Goal: Transaction & Acquisition: Register for event/course

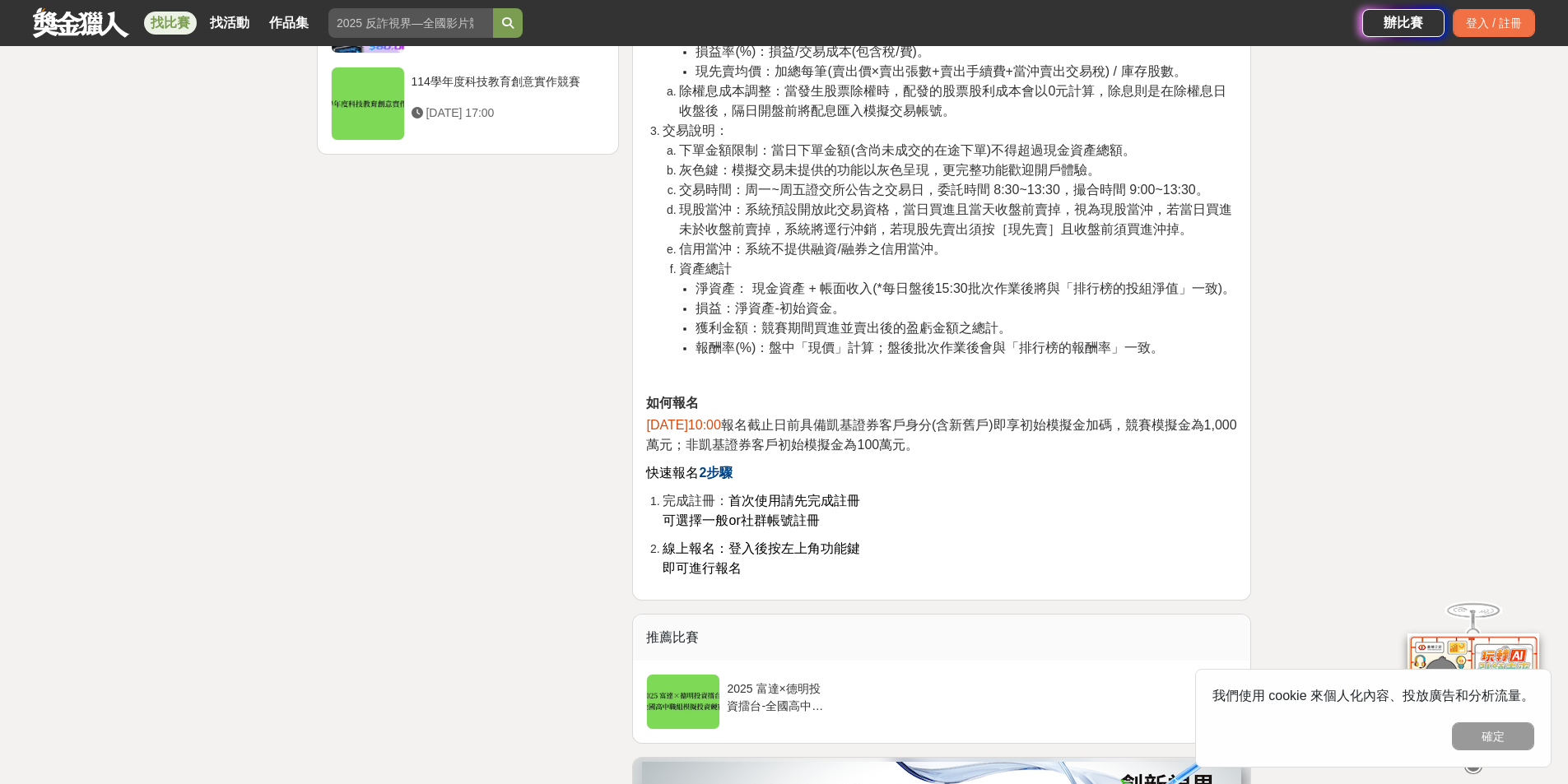
scroll to position [2378, 0]
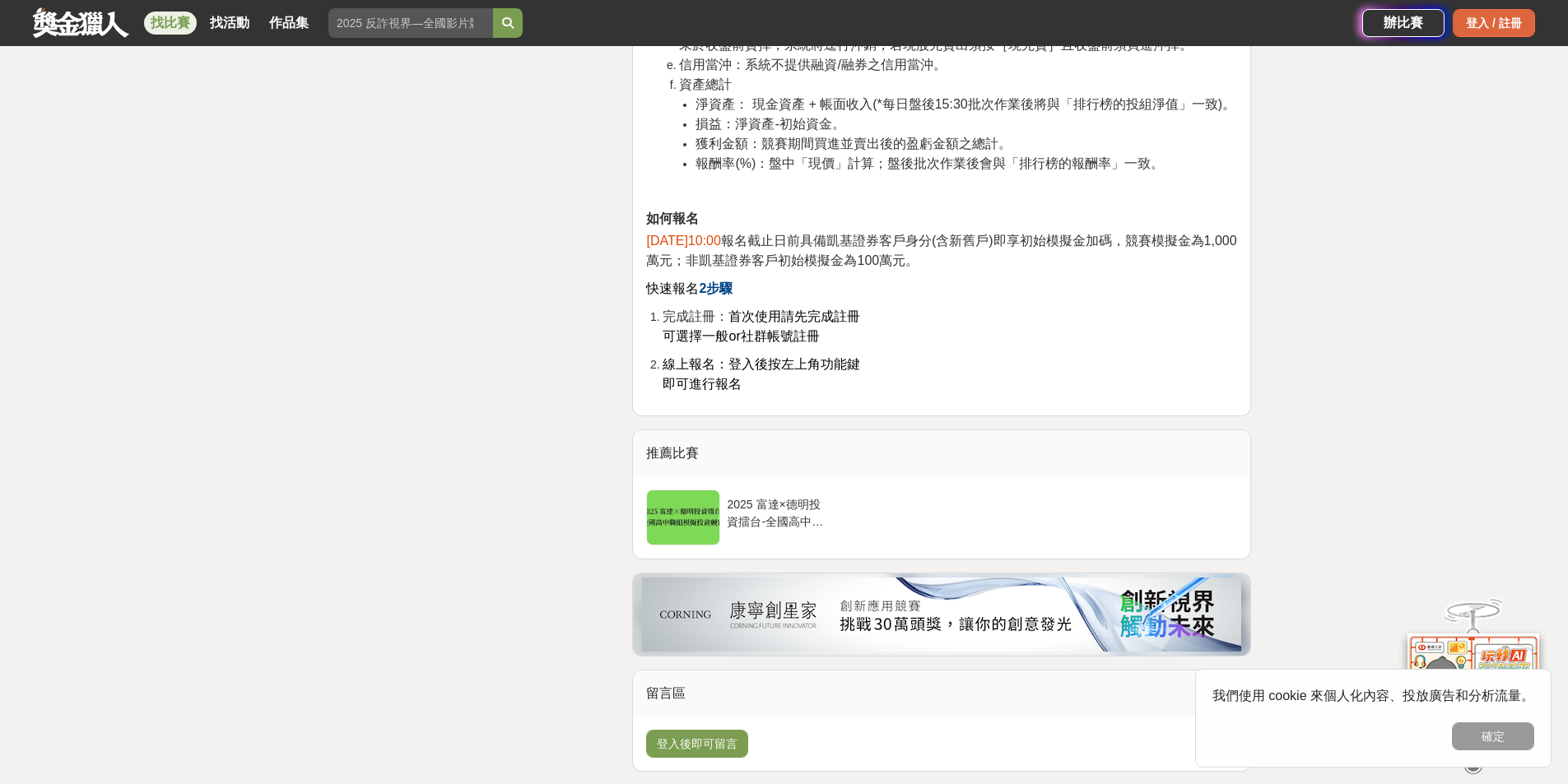
click at [1464, 25] on div "登入 / 註冊" at bounding box center [1493, 22] width 82 height 28
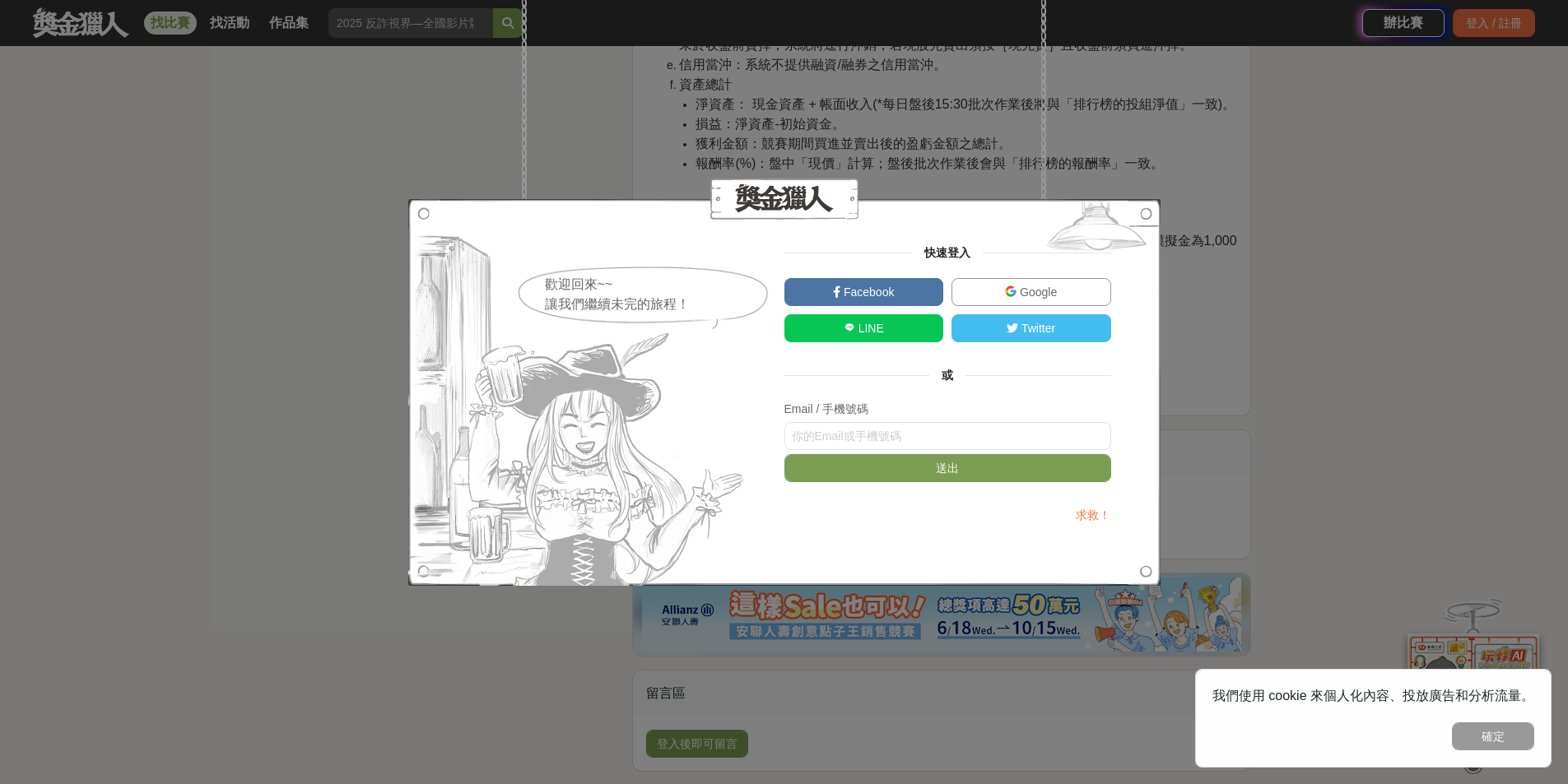
click at [1004, 292] on link "Google" at bounding box center [1032, 292] width 160 height 28
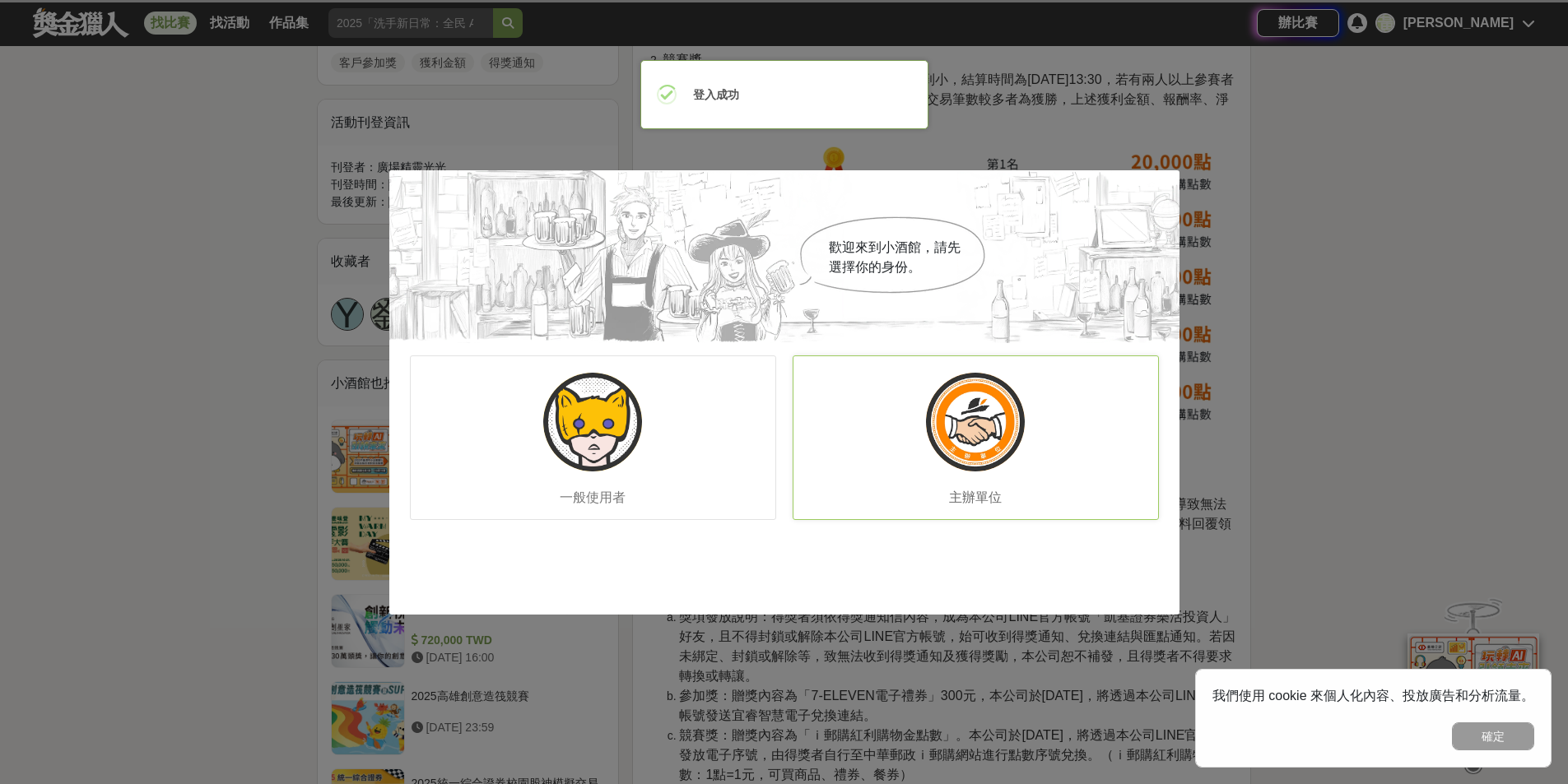
click at [912, 437] on div "主辦單位" at bounding box center [976, 437] width 366 height 165
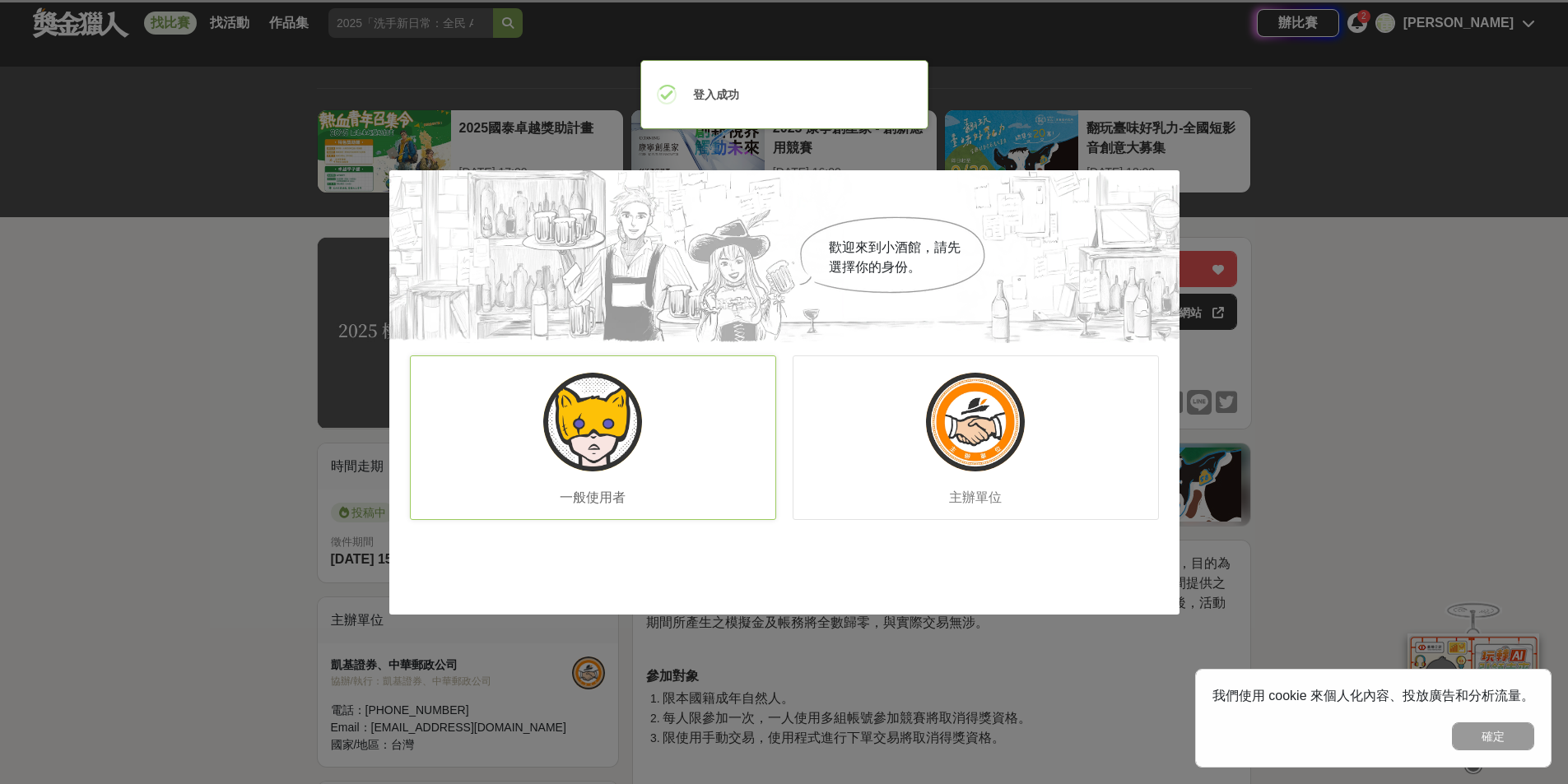
scroll to position [0, 0]
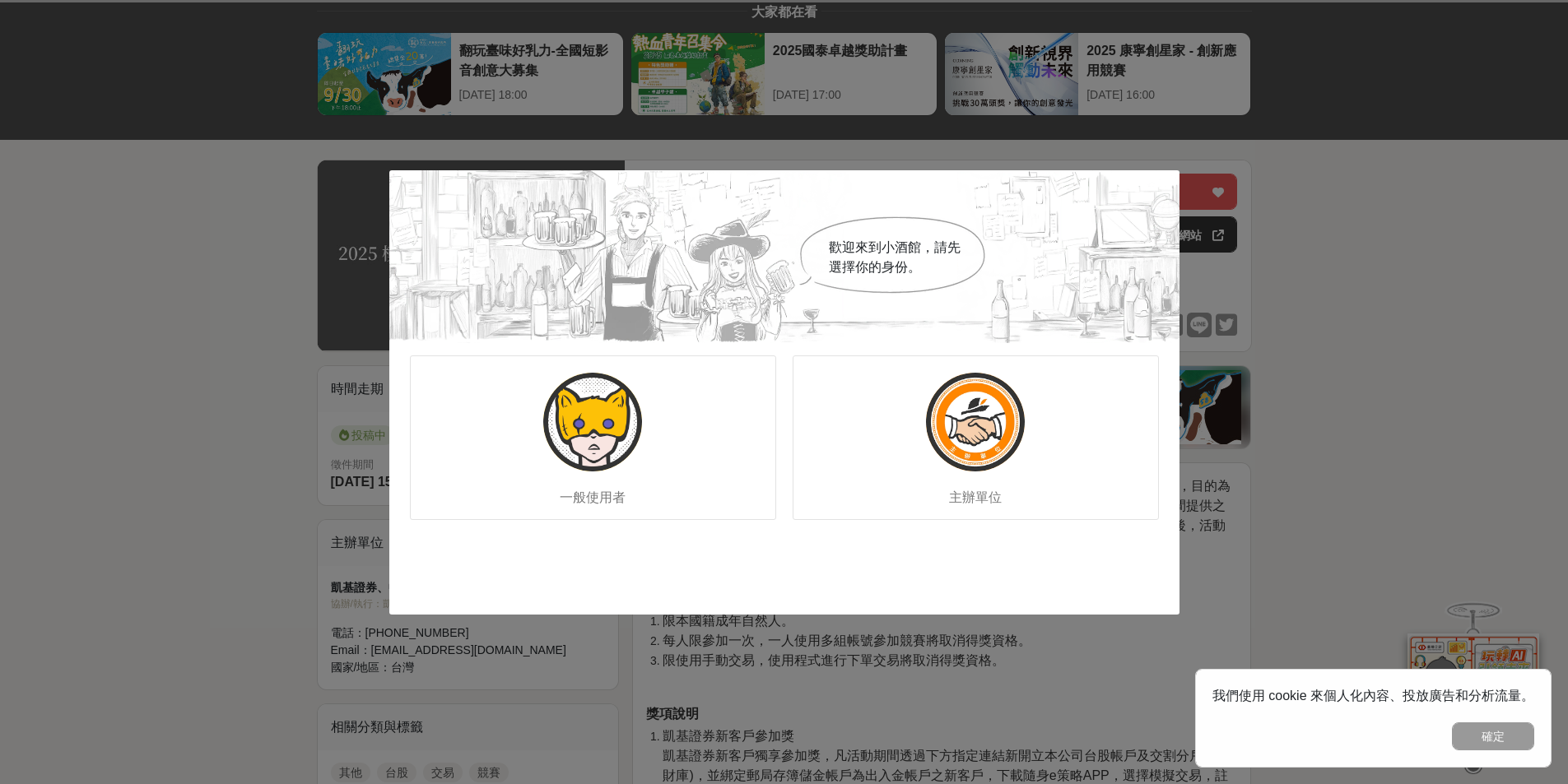
scroll to position [247, 0]
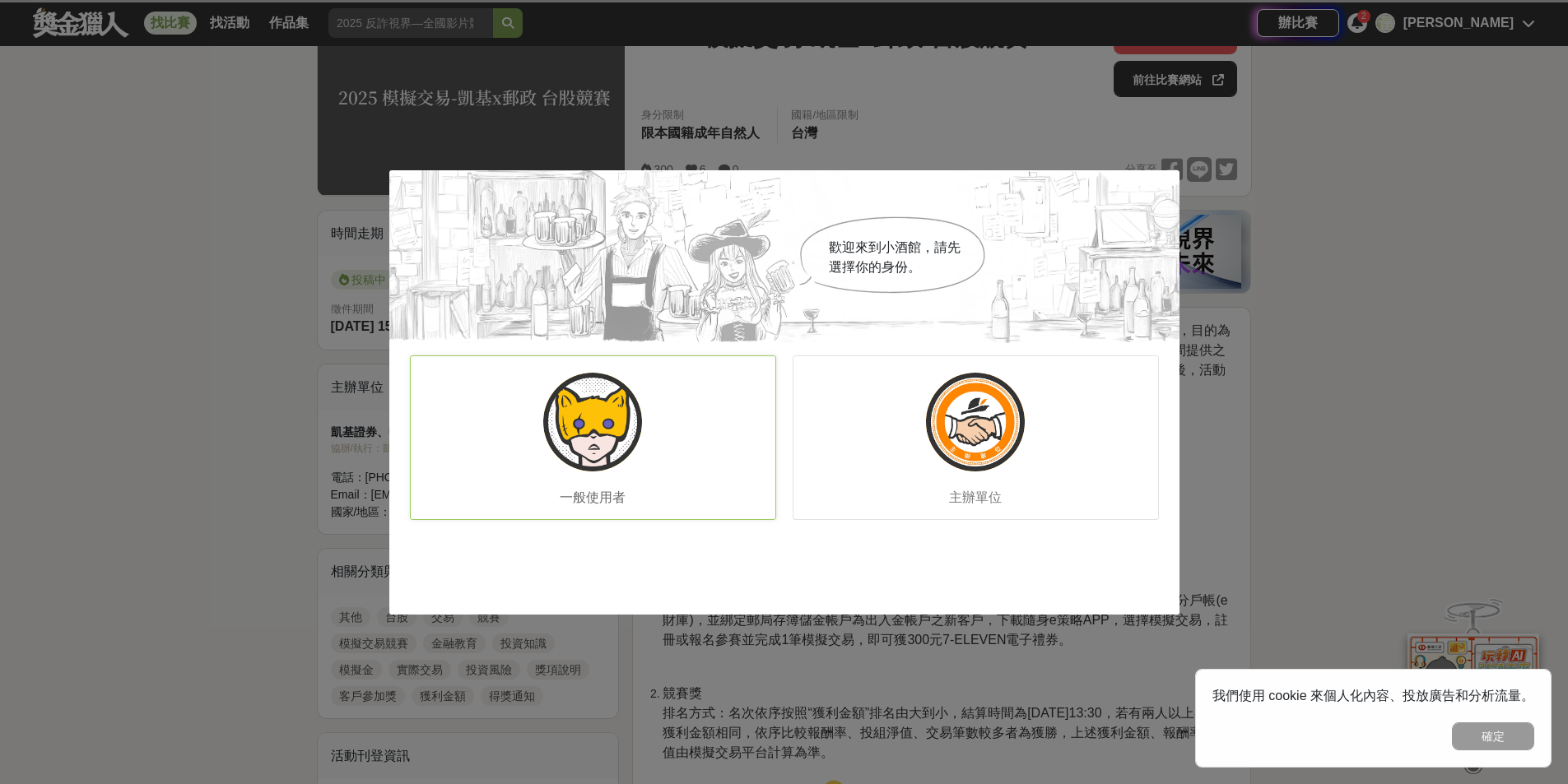
click at [588, 406] on img at bounding box center [592, 422] width 99 height 99
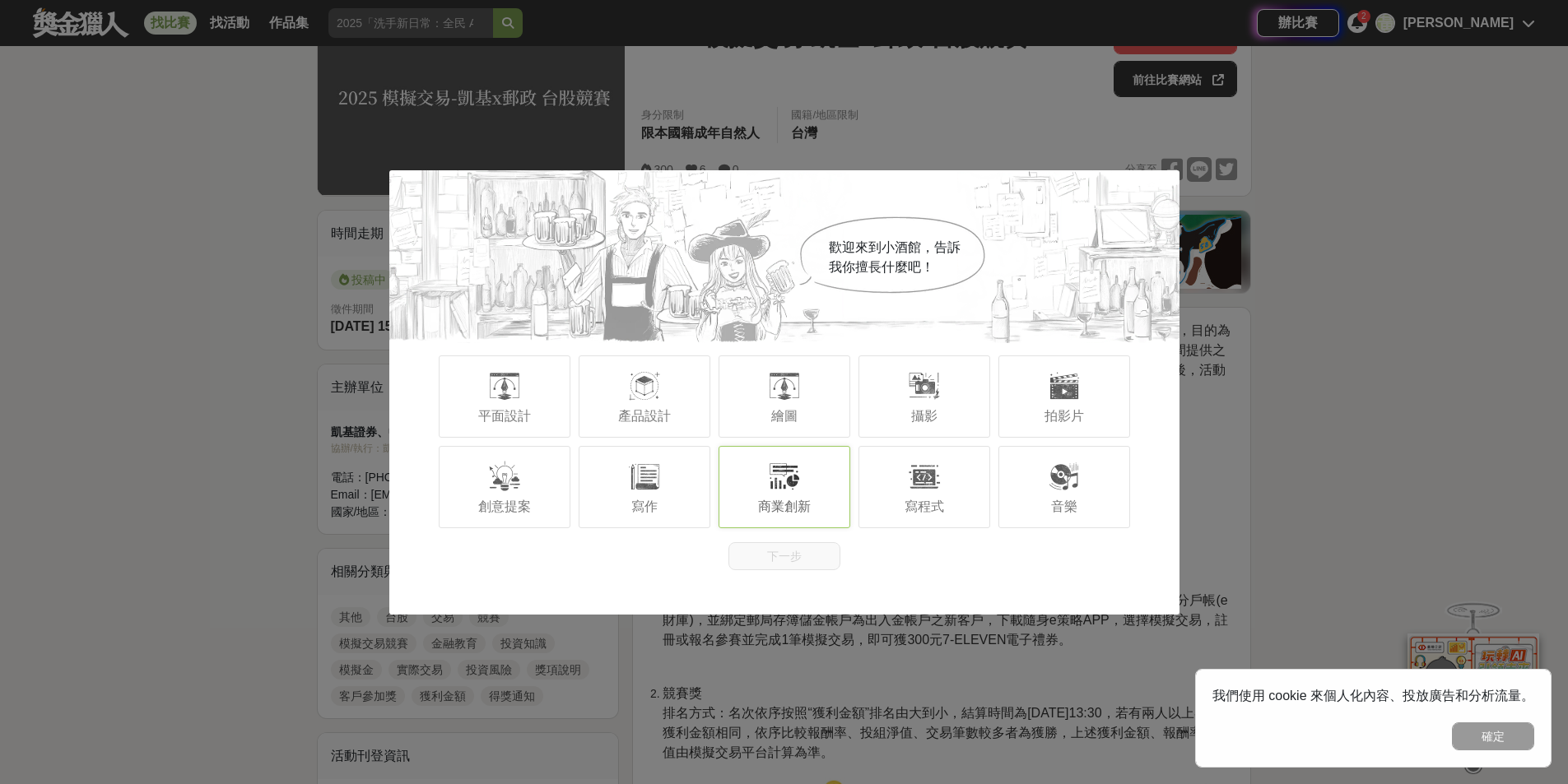
click at [812, 489] on div "商業創新" at bounding box center [784, 486] width 132 height 82
click at [792, 554] on button "下一步" at bounding box center [784, 556] width 112 height 28
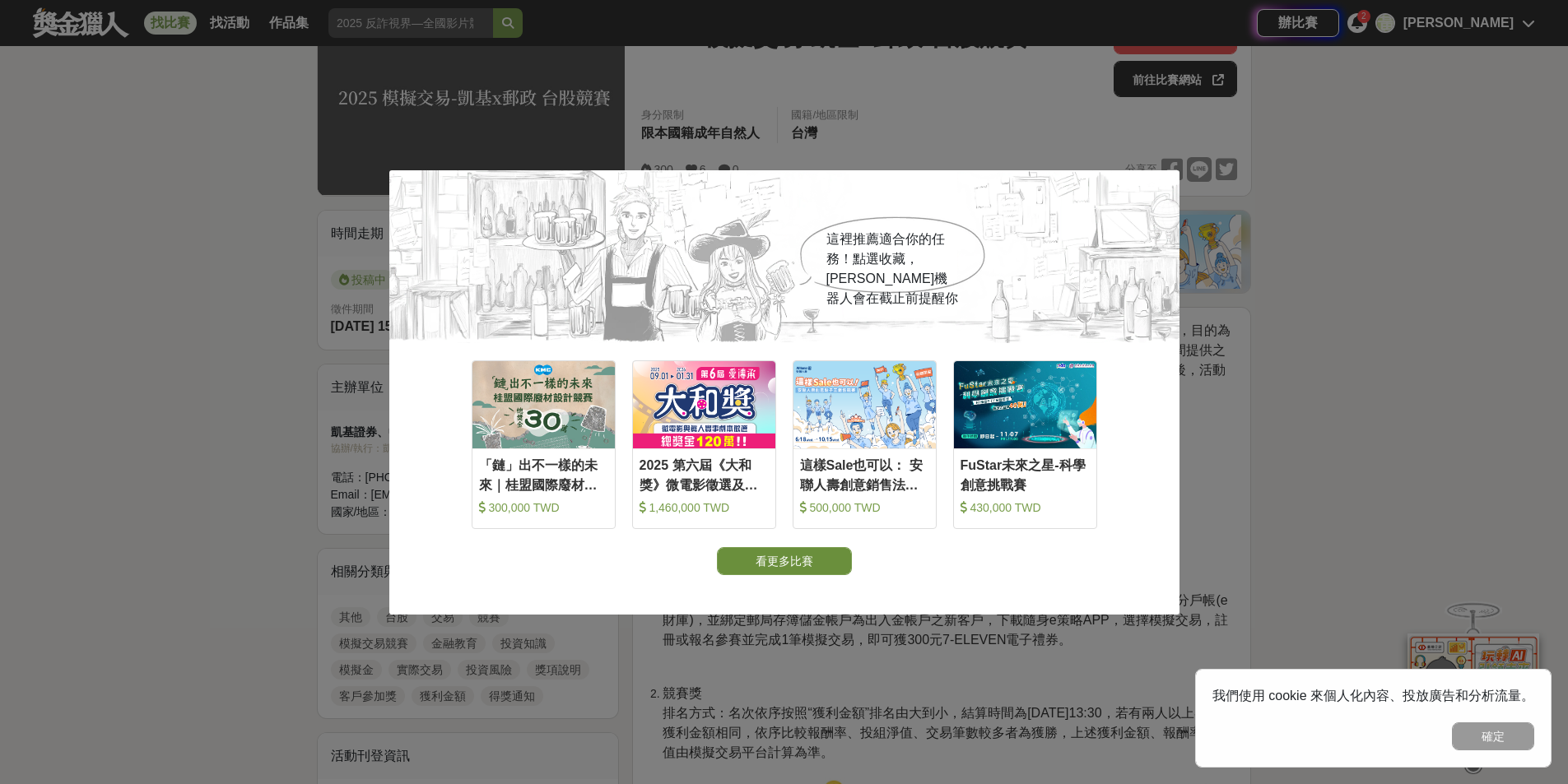
click at [776, 556] on button "看更多比賽" at bounding box center [784, 561] width 135 height 28
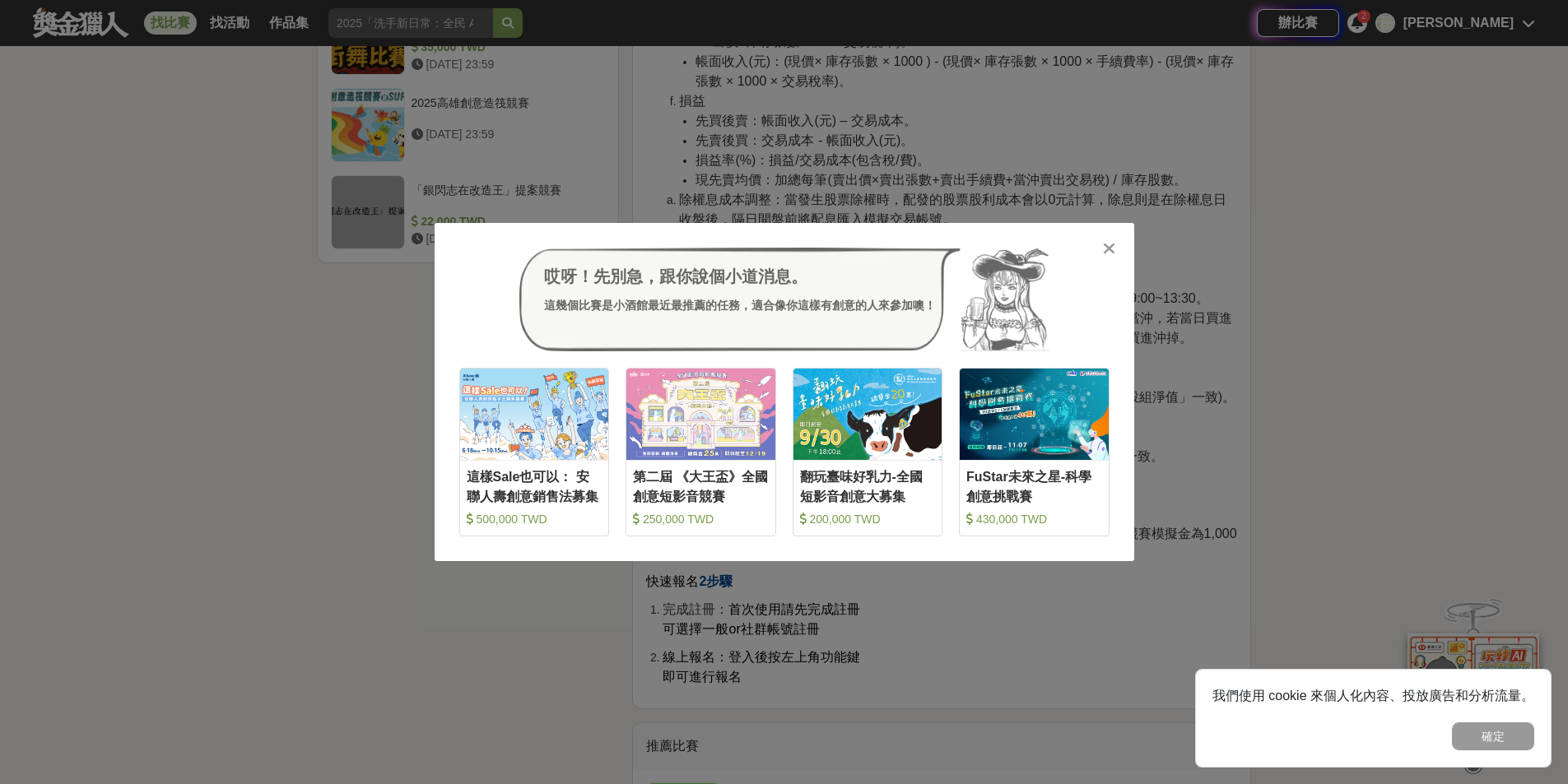
scroll to position [2246, 0]
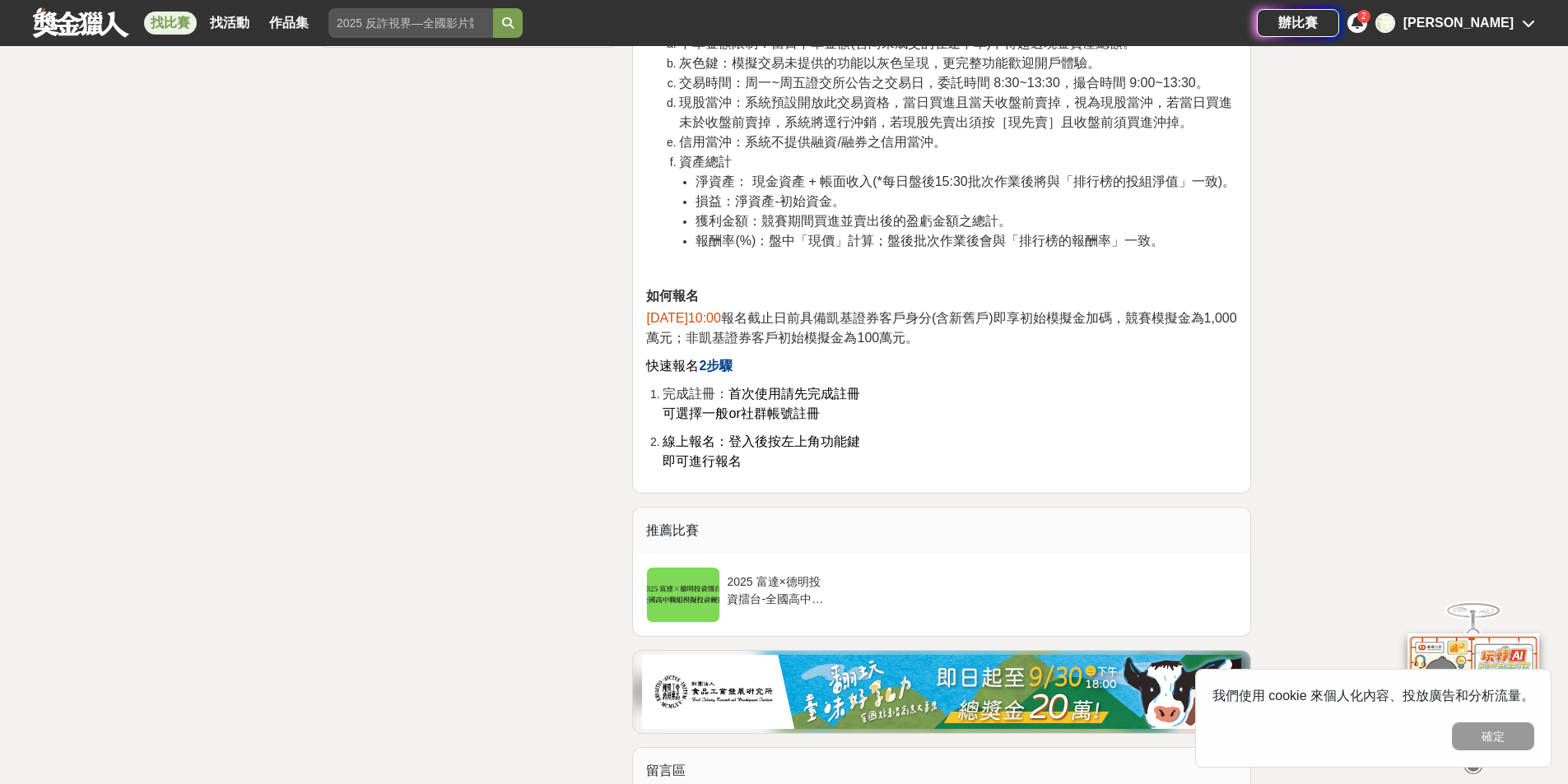
scroll to position [2140, 0]
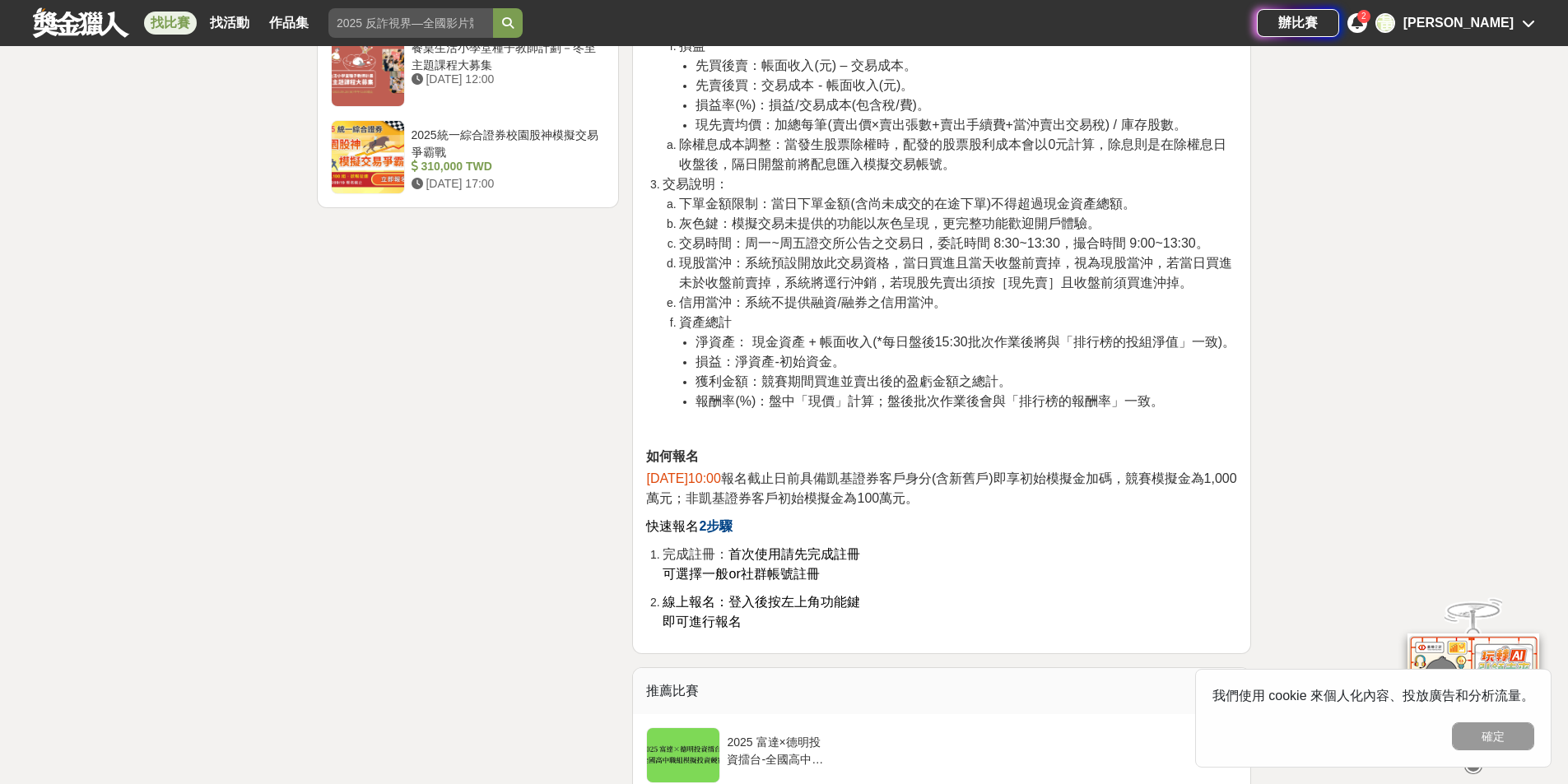
click at [1496, 22] on div "[PERSON_NAME]" at bounding box center [1458, 23] width 111 height 20
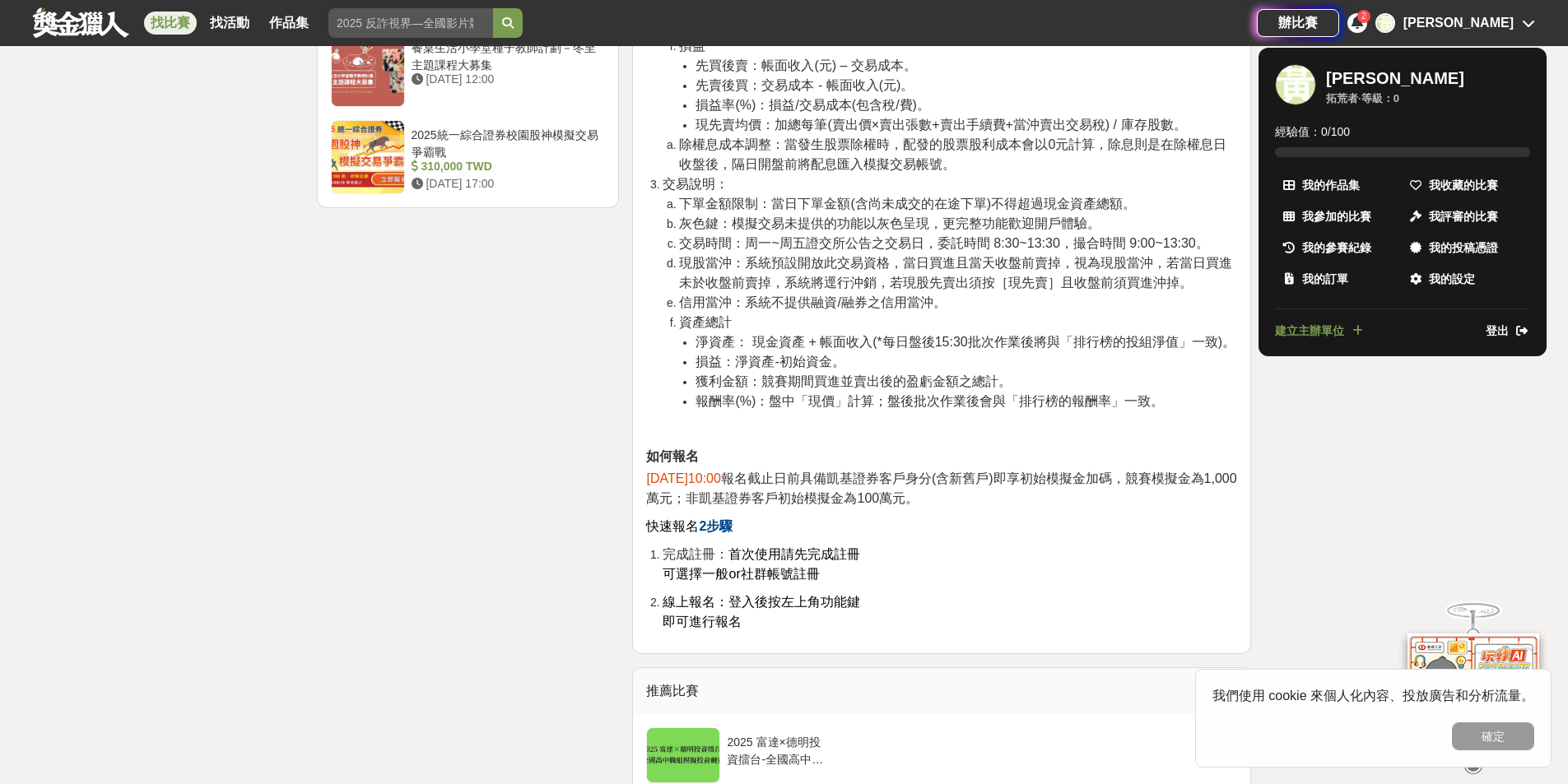
click at [725, 620] on div at bounding box center [784, 392] width 1568 height 784
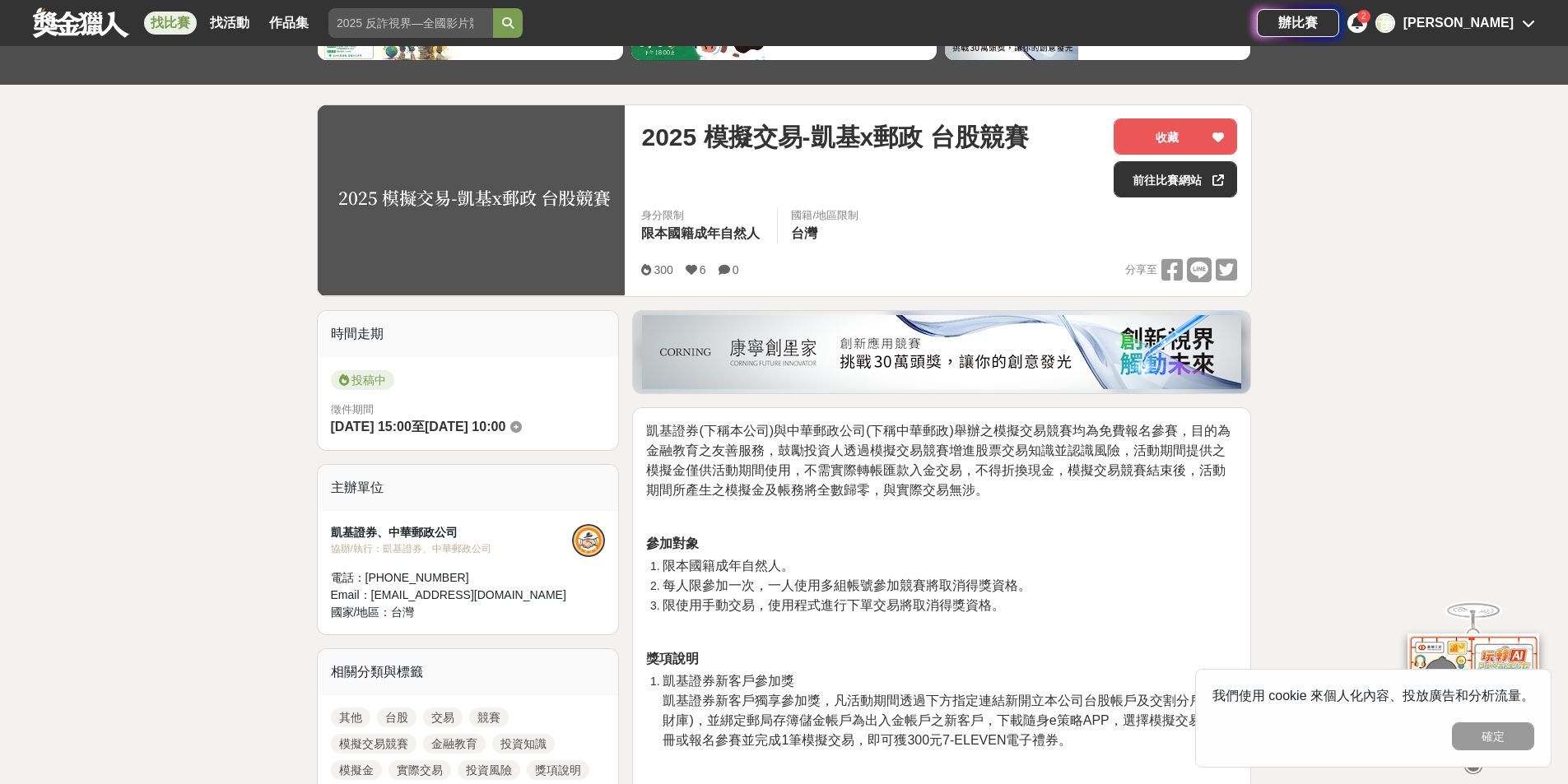
scroll to position [0, 0]
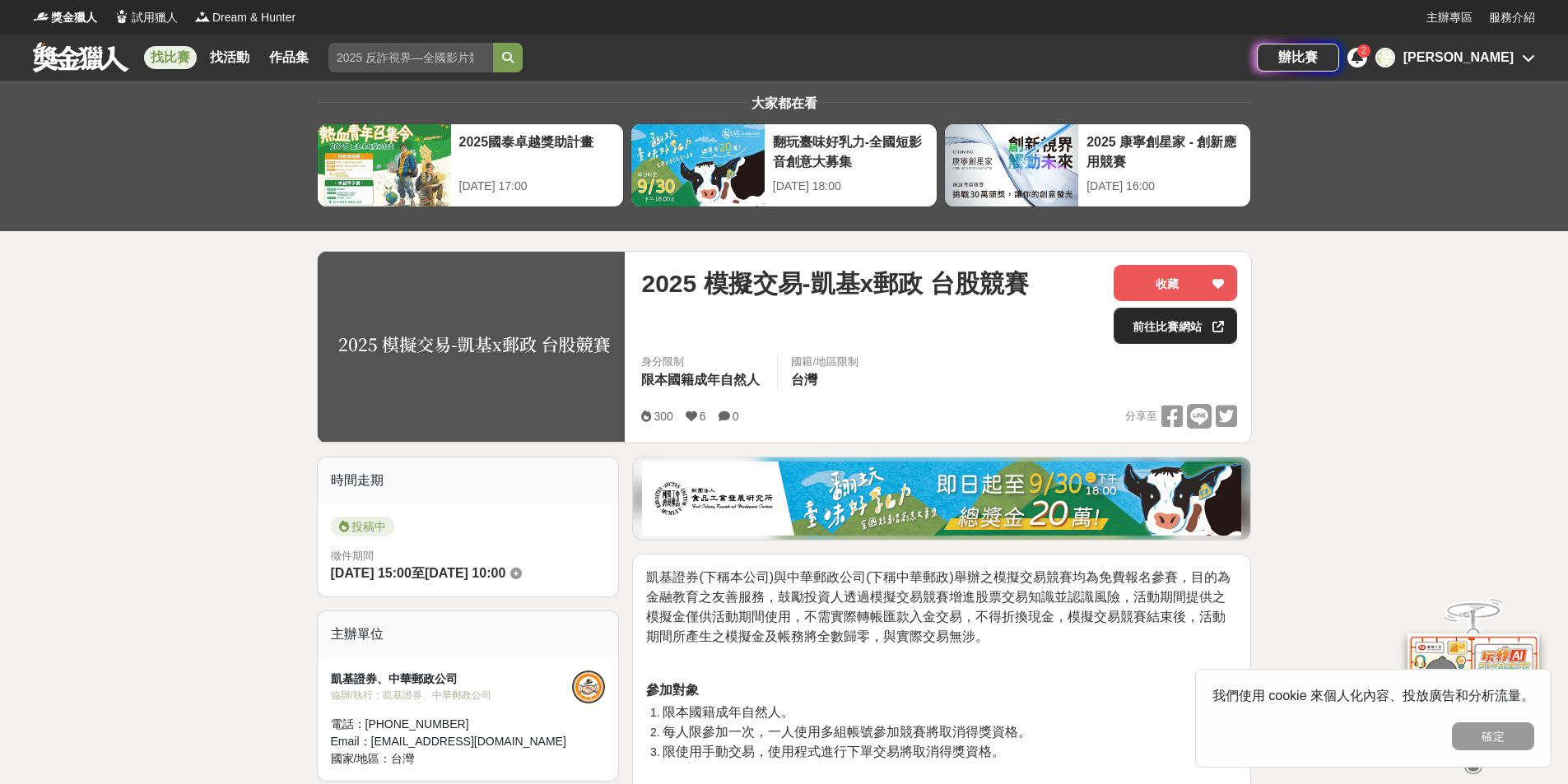
click at [1142, 326] on link "前往比賽網站" at bounding box center [1175, 327] width 123 height 37
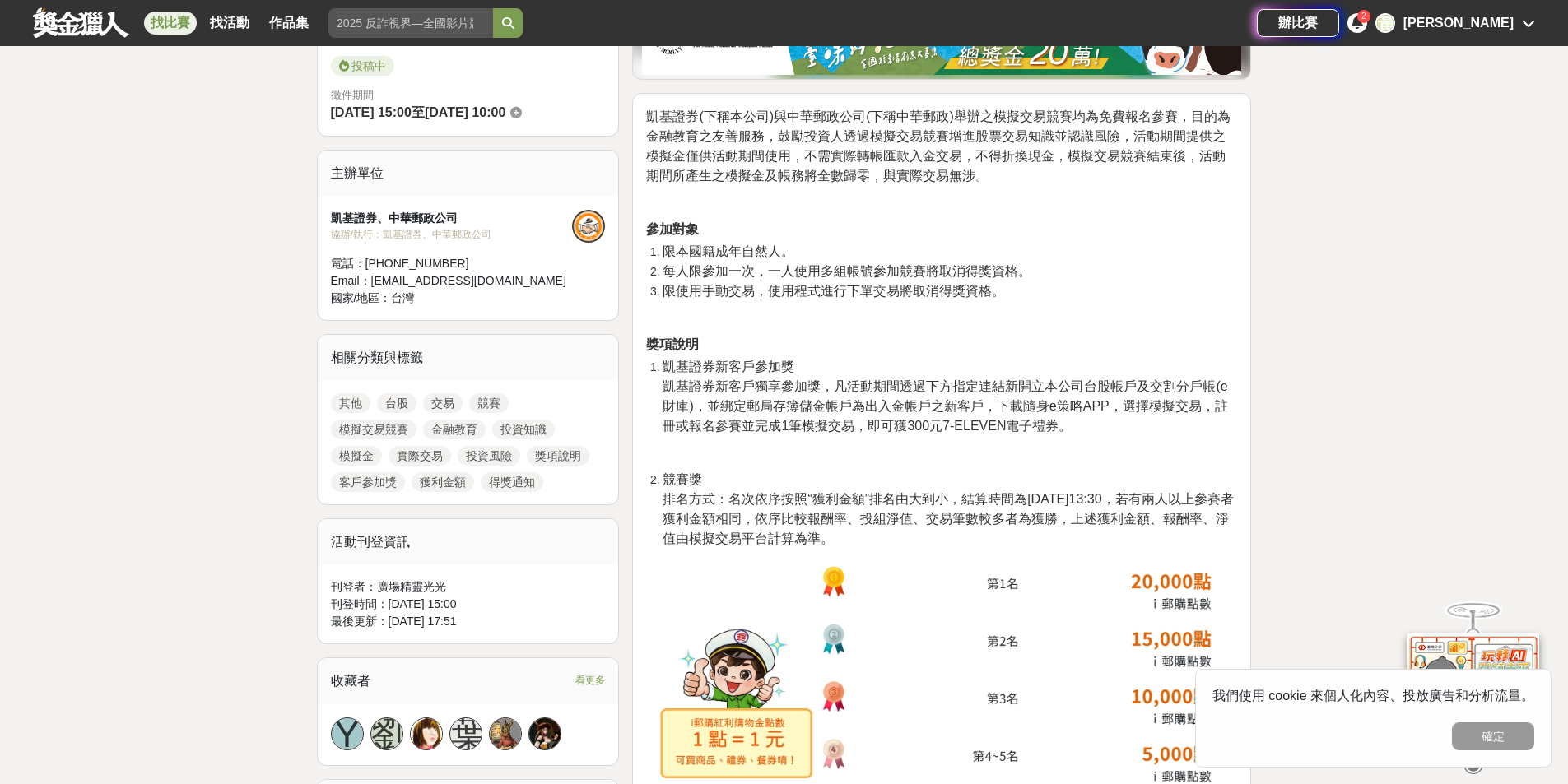
scroll to position [576, 0]
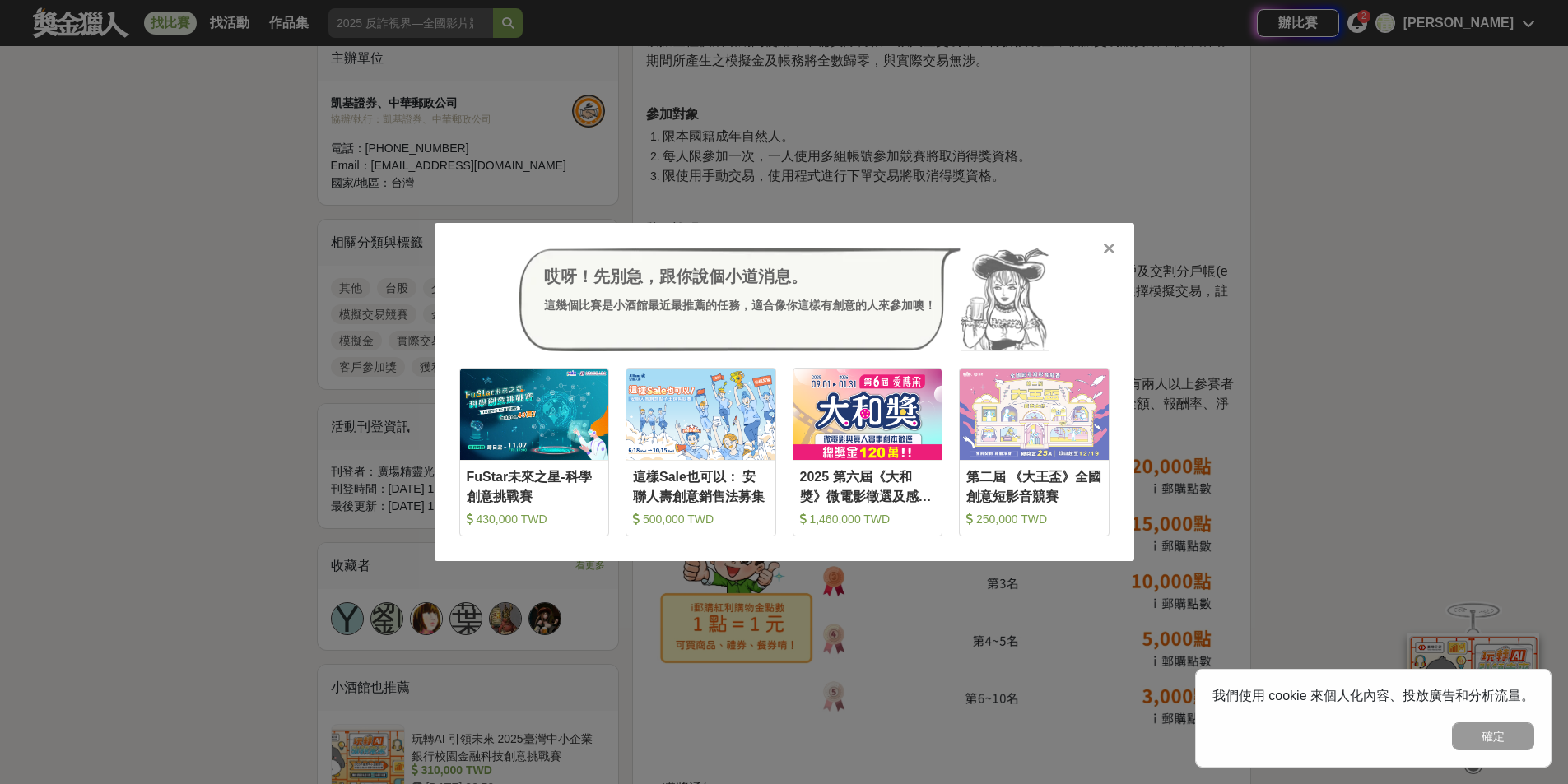
click at [1104, 243] on icon at bounding box center [1109, 248] width 13 height 16
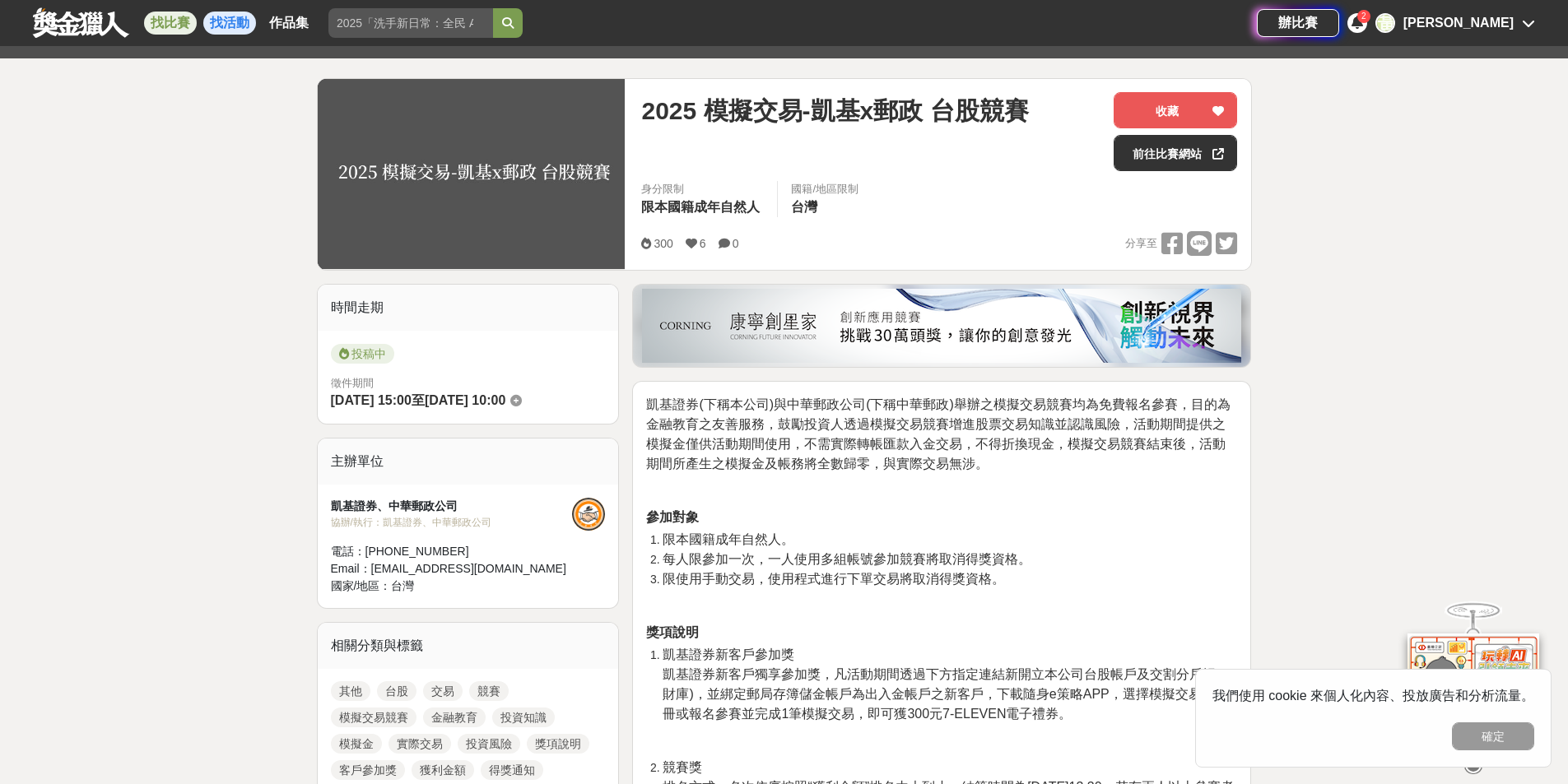
scroll to position [0, 0]
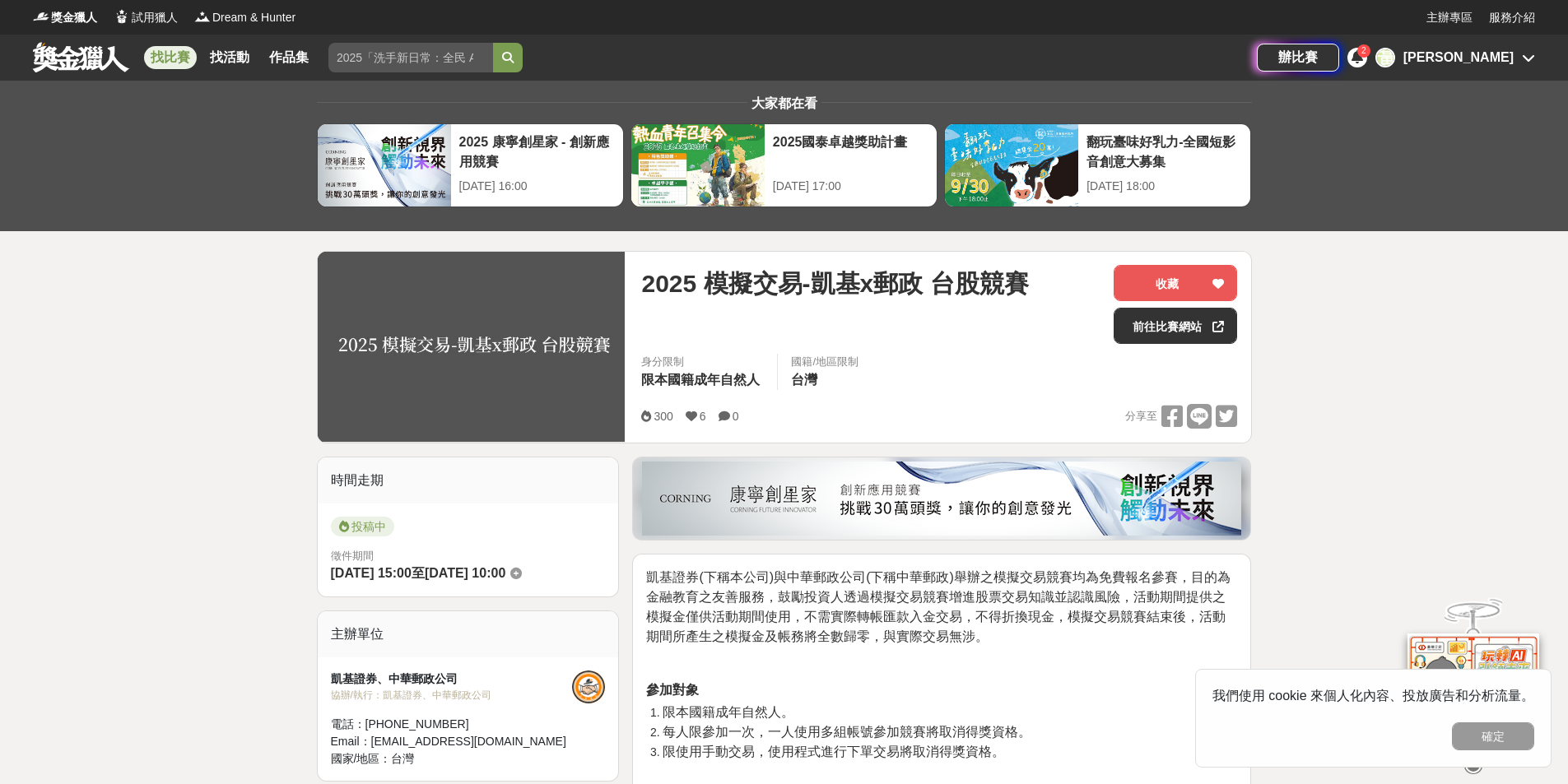
click at [95, 59] on link at bounding box center [80, 57] width 99 height 31
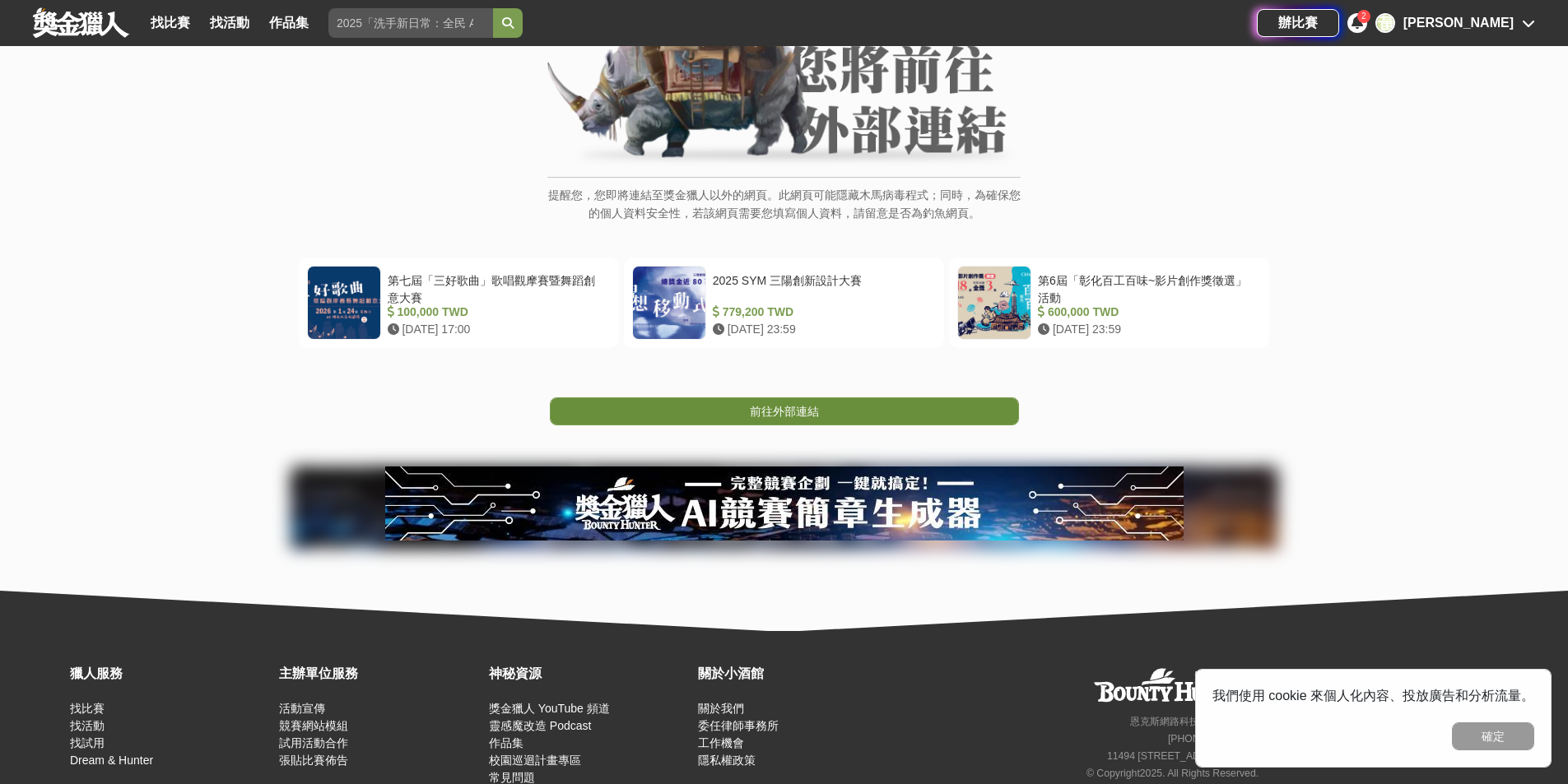
scroll to position [82, 0]
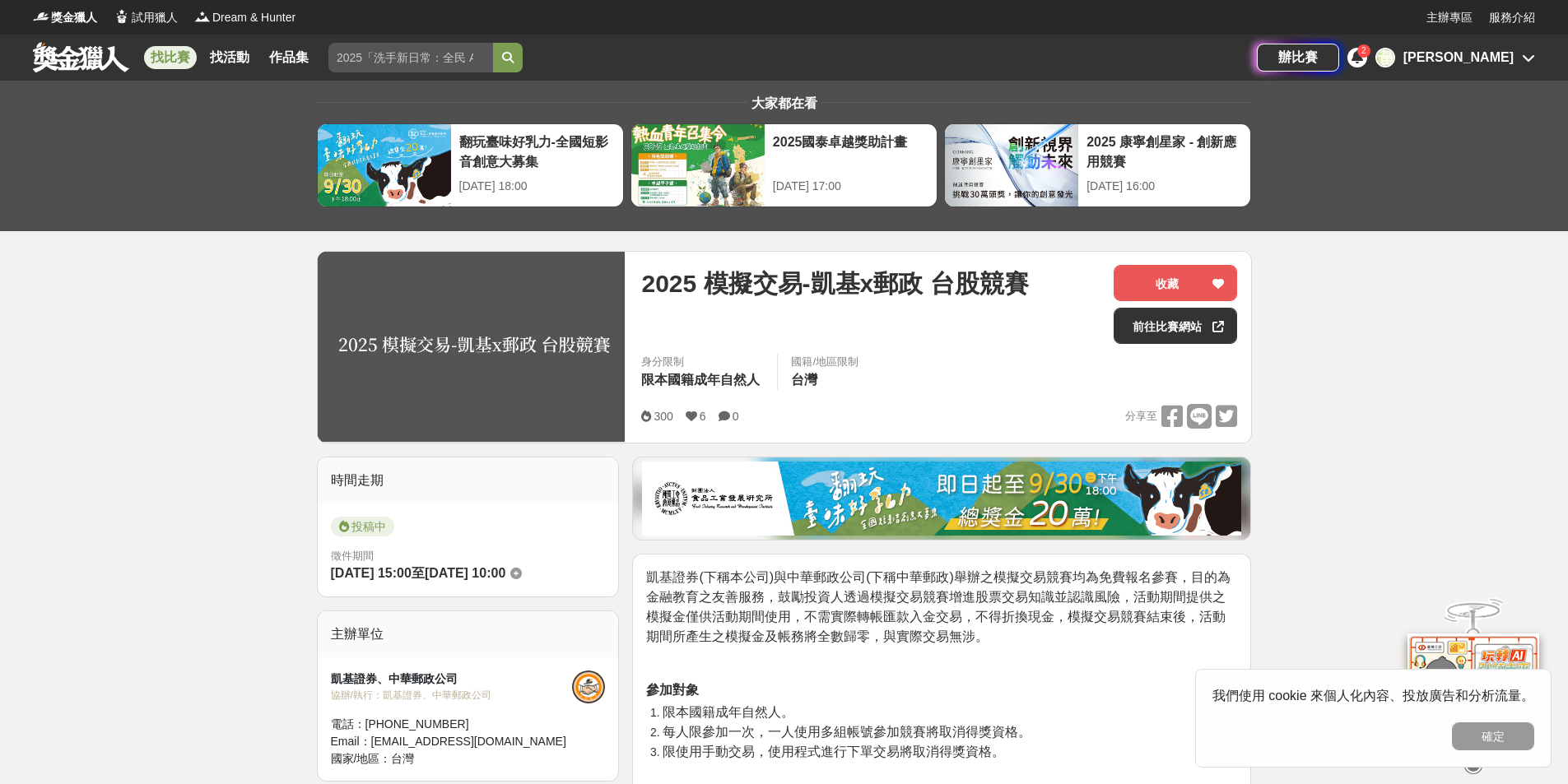
click at [172, 60] on link "找比賽" at bounding box center [170, 58] width 53 height 23
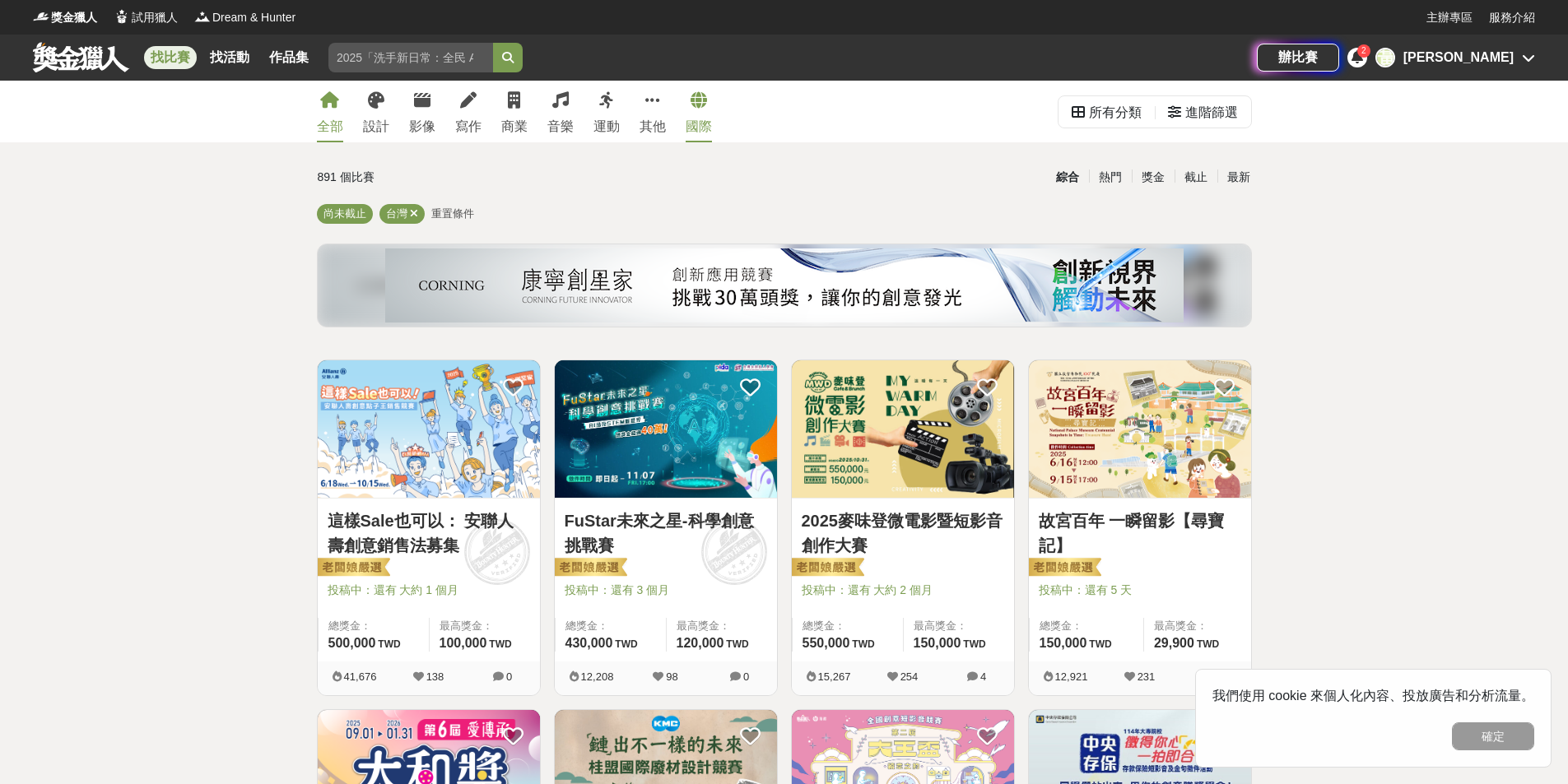
click at [704, 117] on div "國際" at bounding box center [698, 126] width 26 height 20
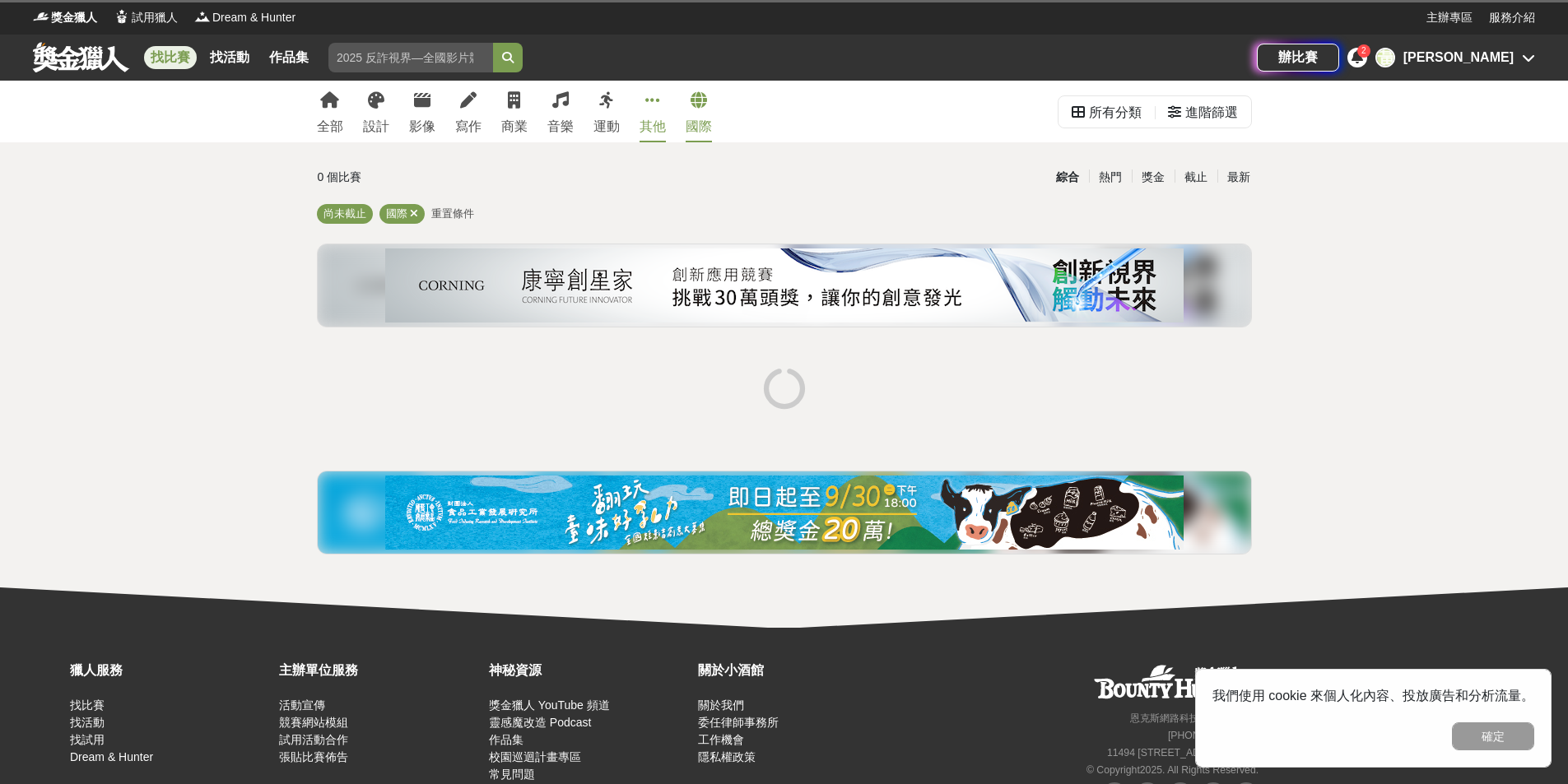
click at [665, 115] on link "其他" at bounding box center [652, 112] width 26 height 62
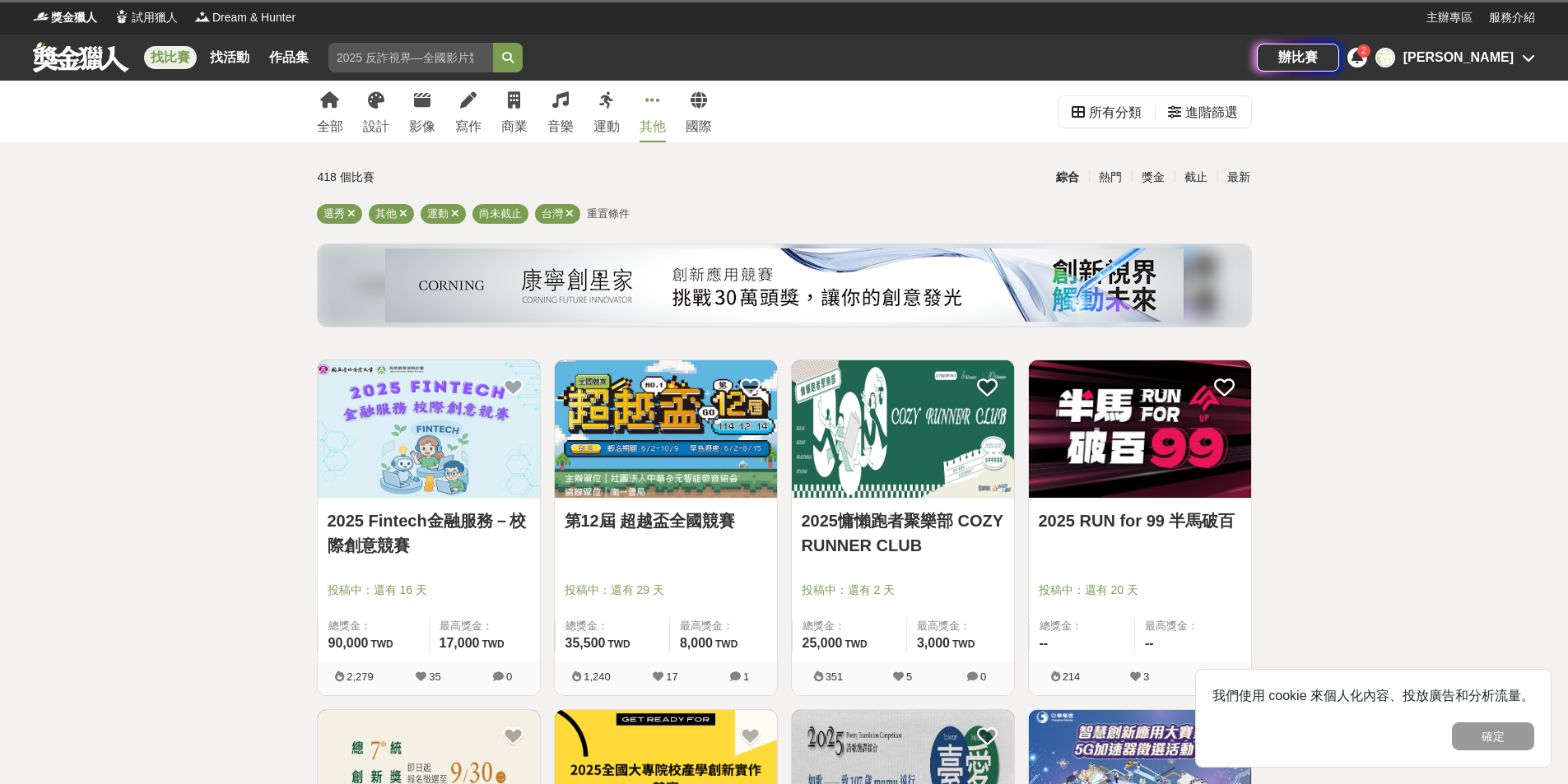
click at [662, 113] on link "其他" at bounding box center [652, 112] width 26 height 62
click at [655, 133] on div "其他" at bounding box center [652, 126] width 26 height 20
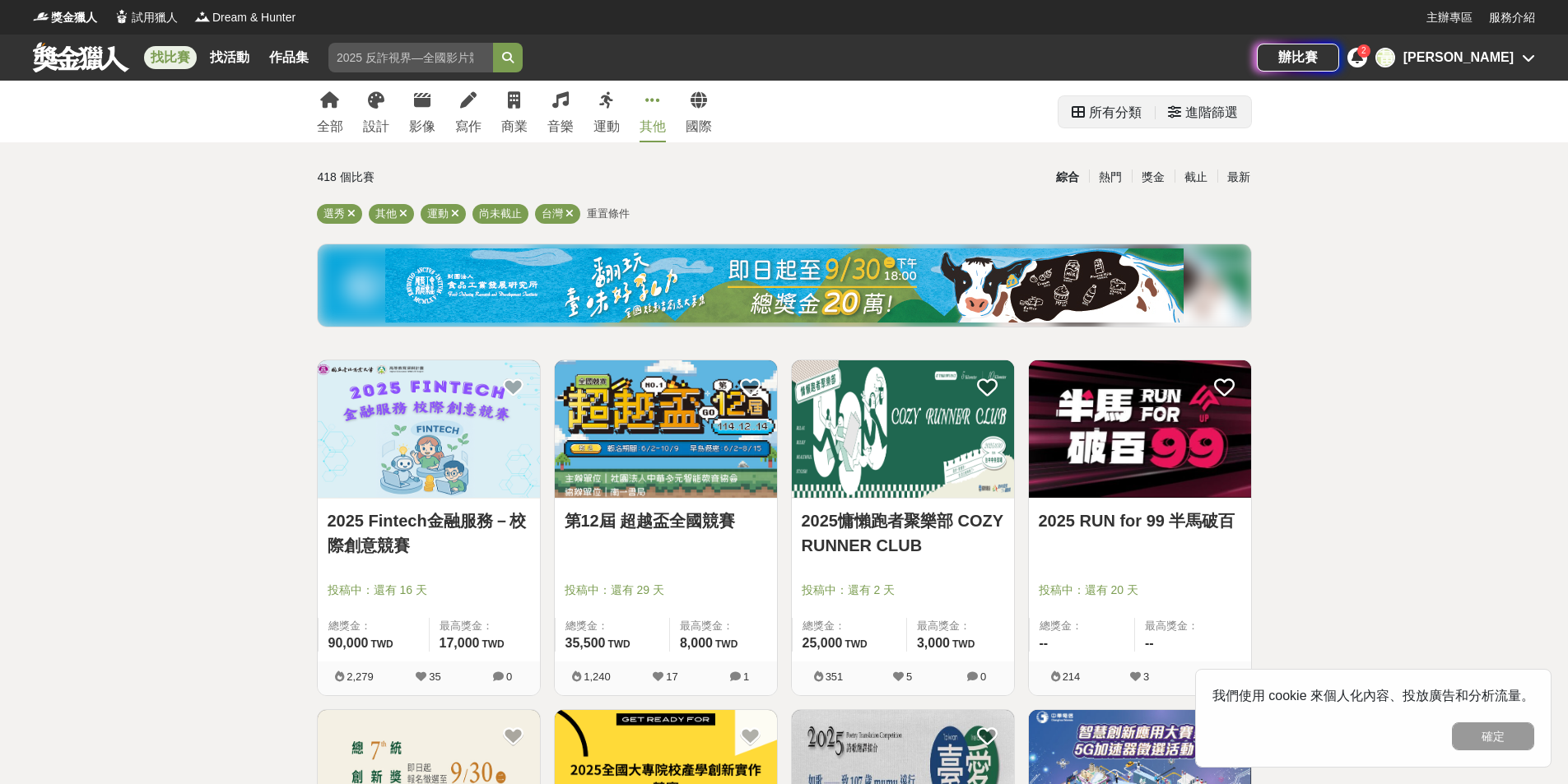
click at [1126, 119] on div "所有分類" at bounding box center [1115, 113] width 53 height 33
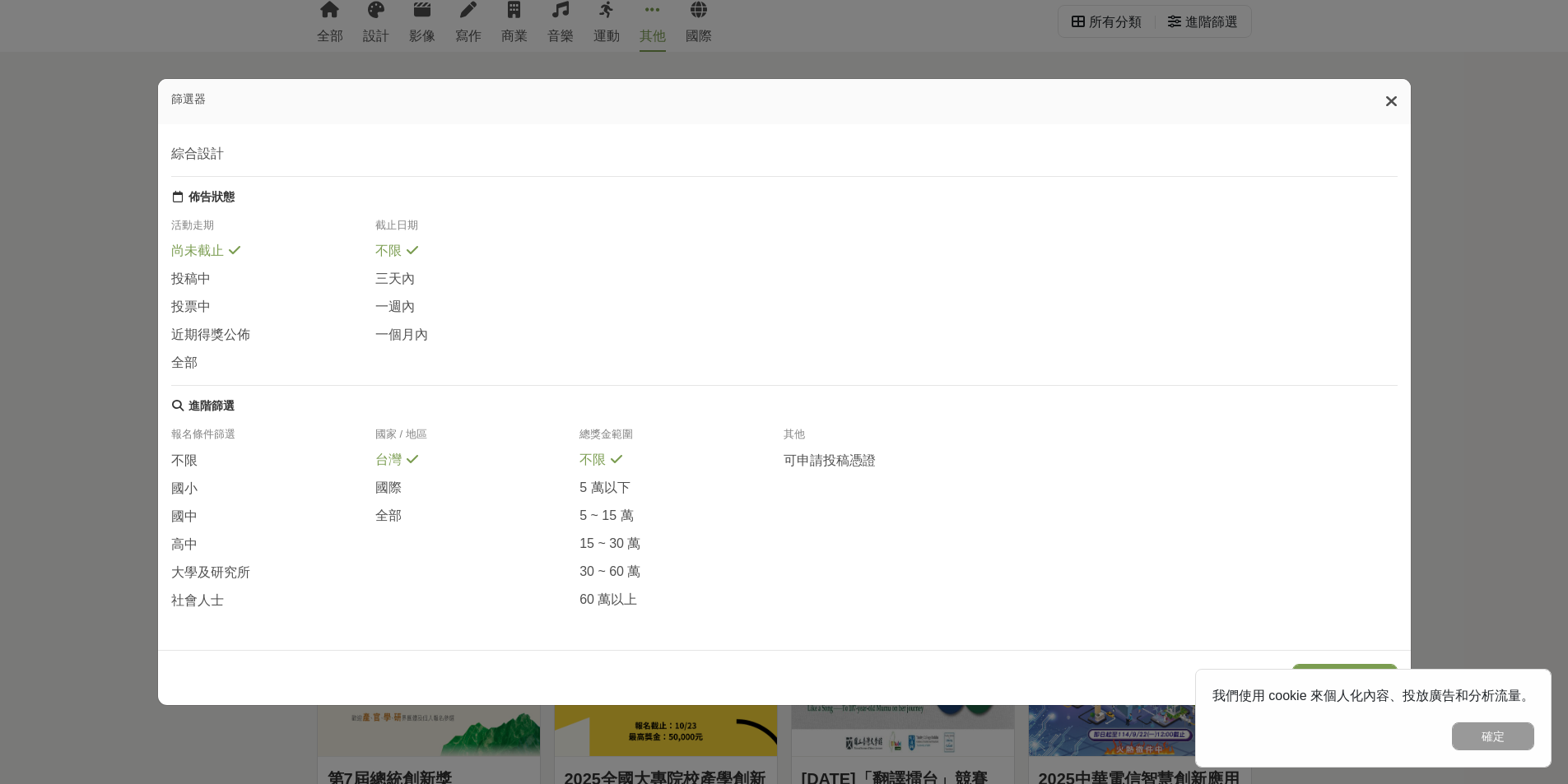
scroll to position [411, 0]
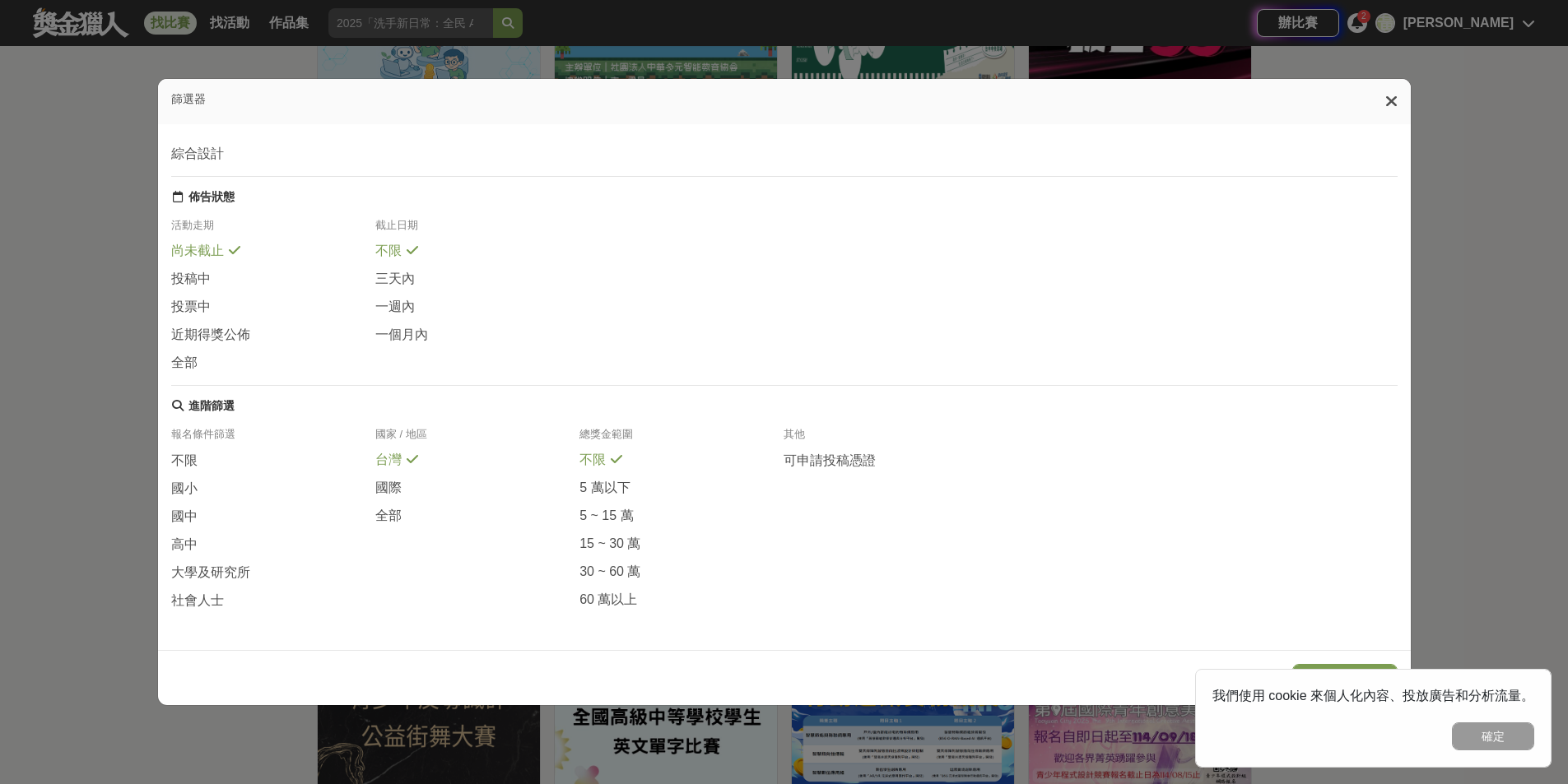
click at [1390, 105] on icon at bounding box center [1391, 101] width 13 height 16
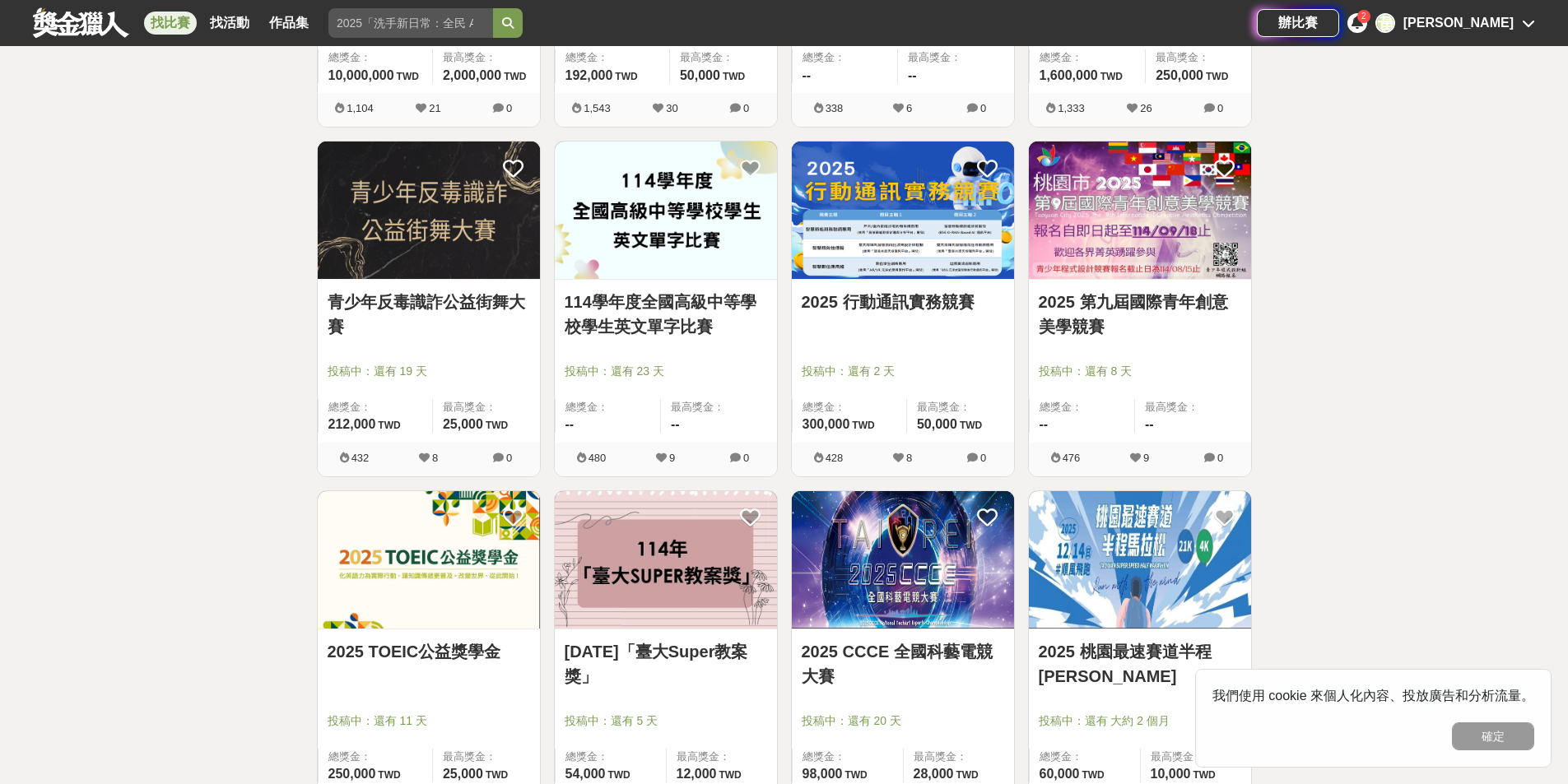
drag, startPoint x: 204, startPoint y: 474, endPoint x: 194, endPoint y: 206, distance: 268.2
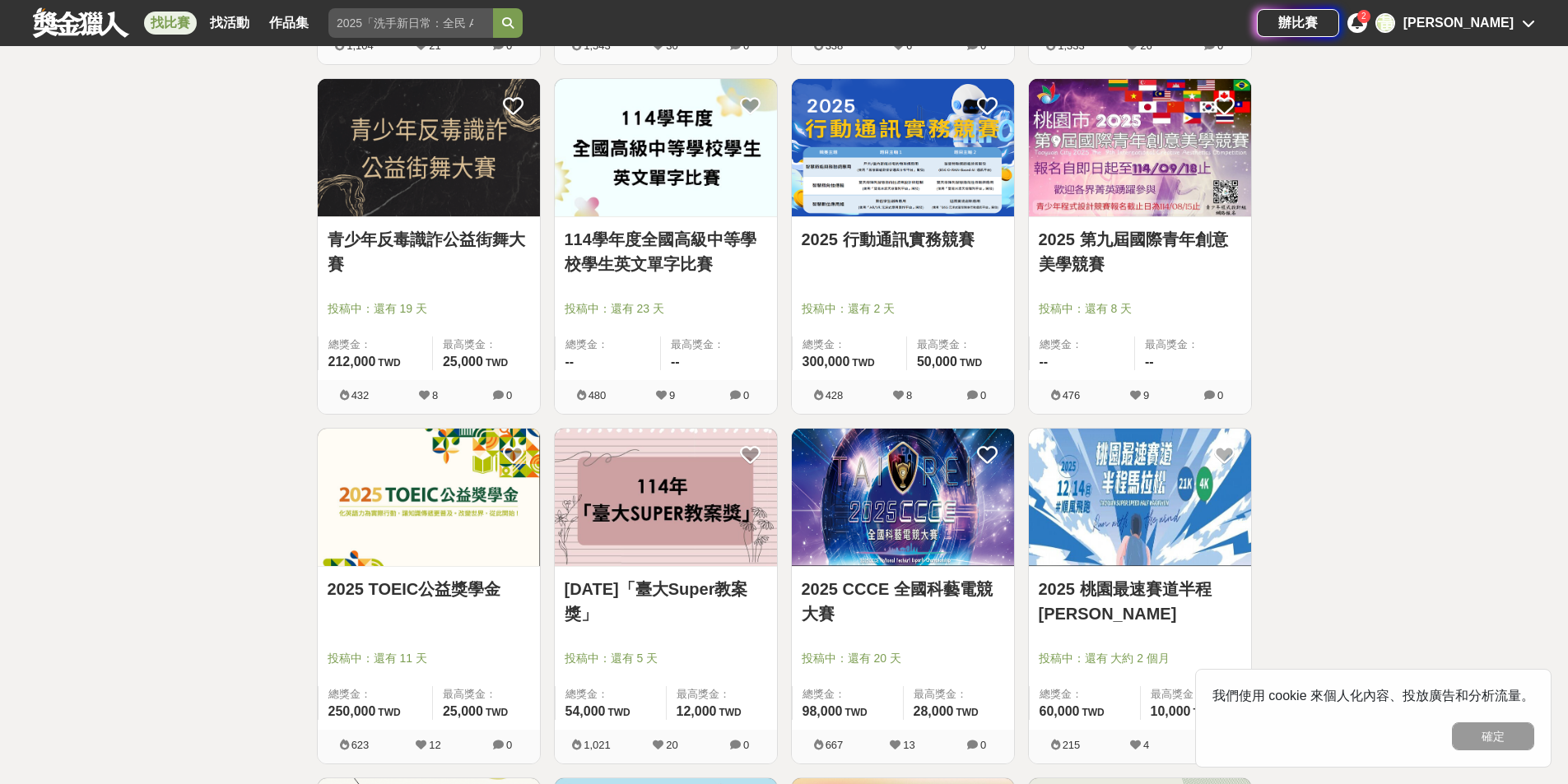
scroll to position [0, 0]
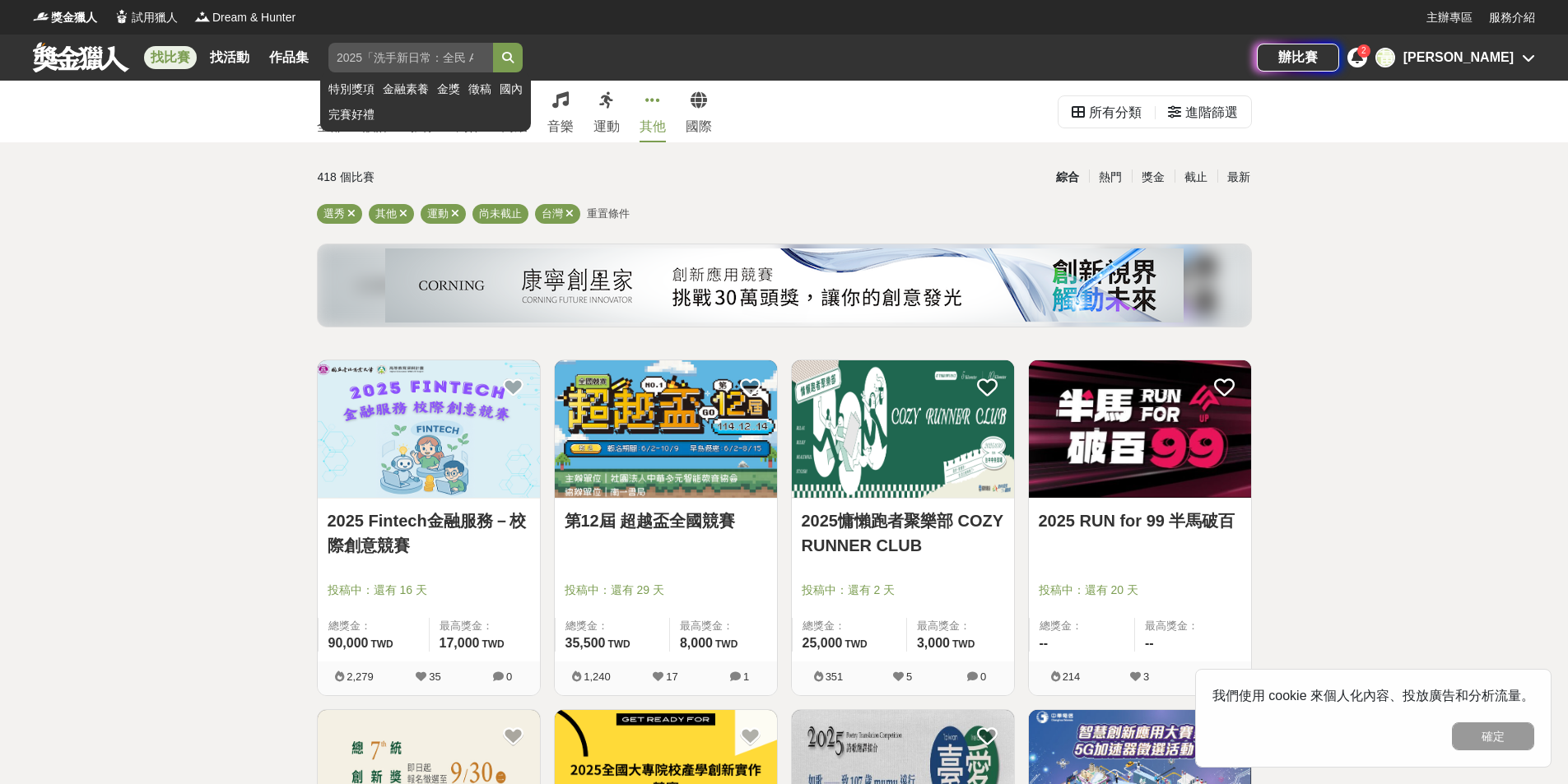
click at [408, 65] on input "search" at bounding box center [410, 57] width 165 height 30
type input "股市比賽"
click at [493, 42] on button "submit" at bounding box center [508, 57] width 30 height 30
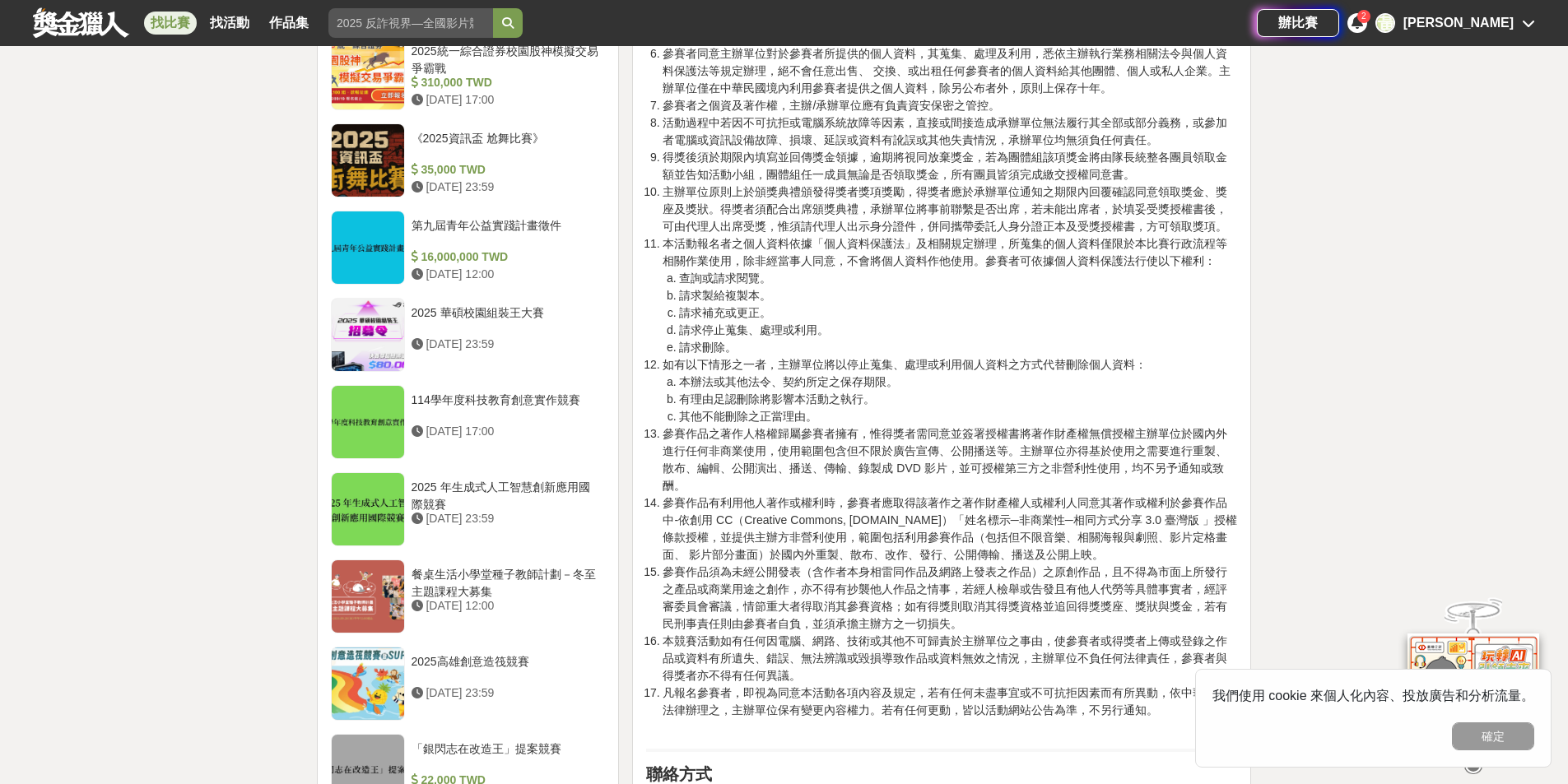
scroll to position [2057, 0]
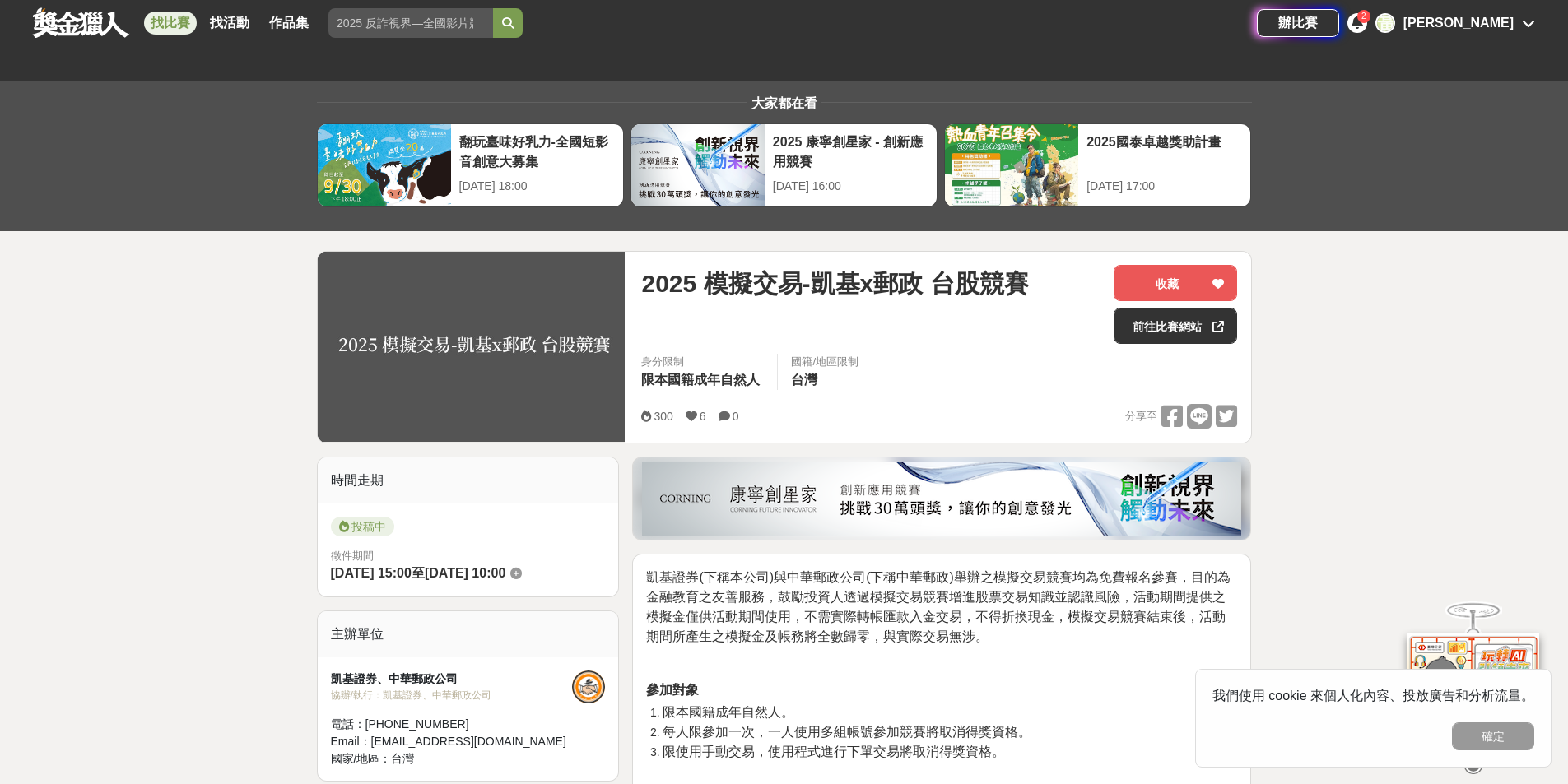
scroll to position [329, 0]
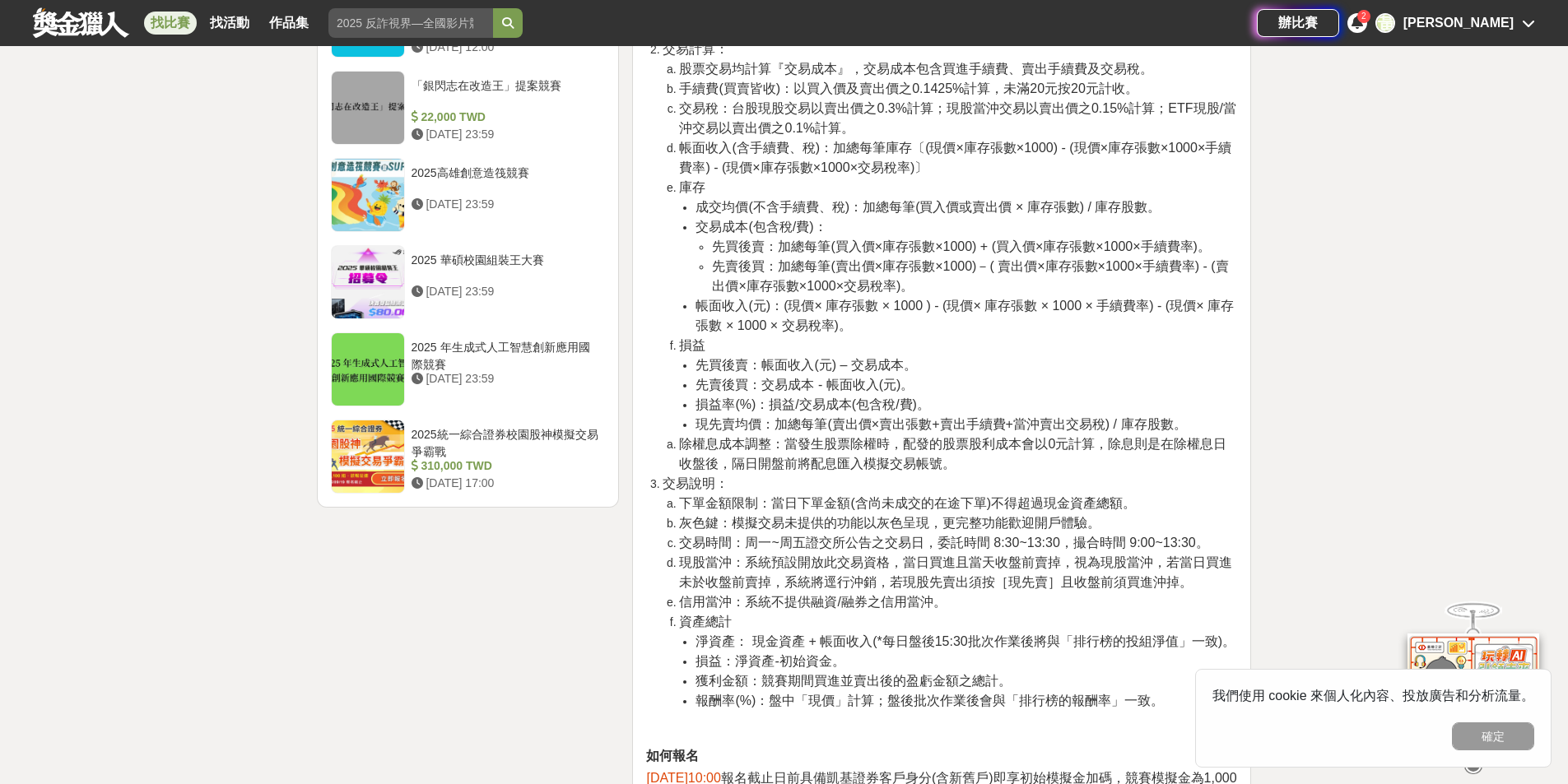
drag, startPoint x: 1002, startPoint y: 517, endPoint x: 994, endPoint y: 538, distance: 22.5
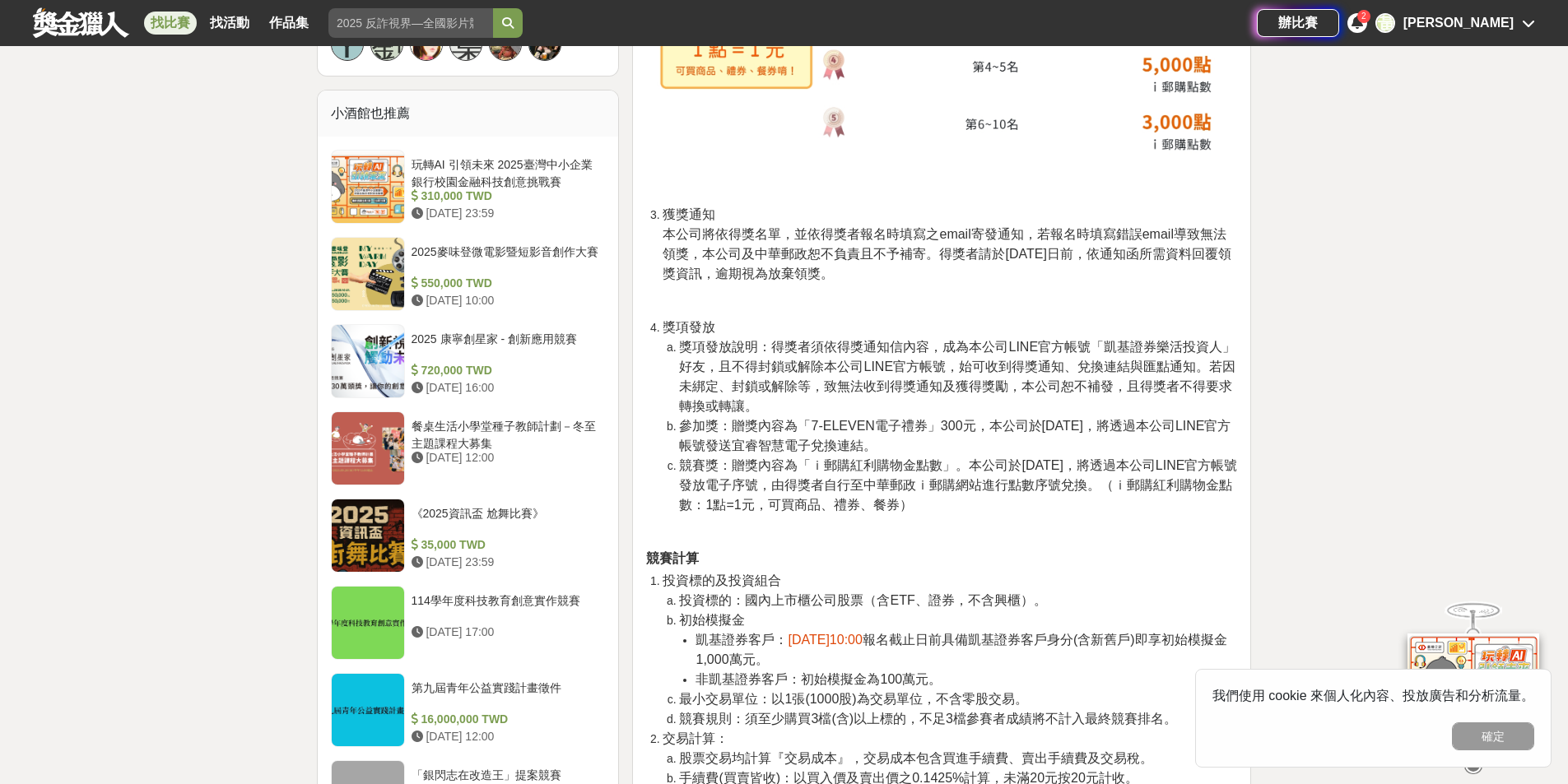
scroll to position [0, 0]
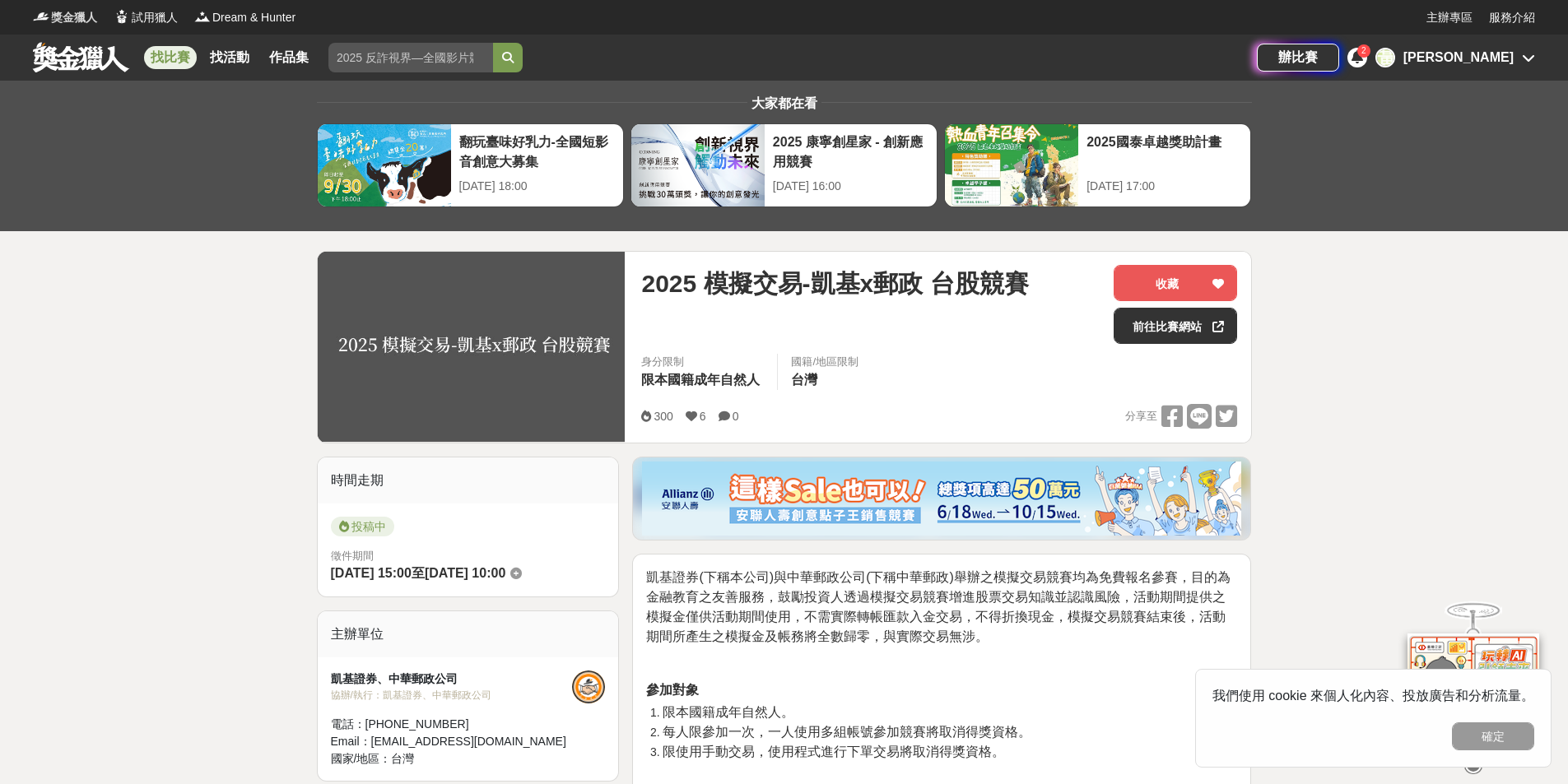
click at [39, 13] on img at bounding box center [40, 16] width 16 height 16
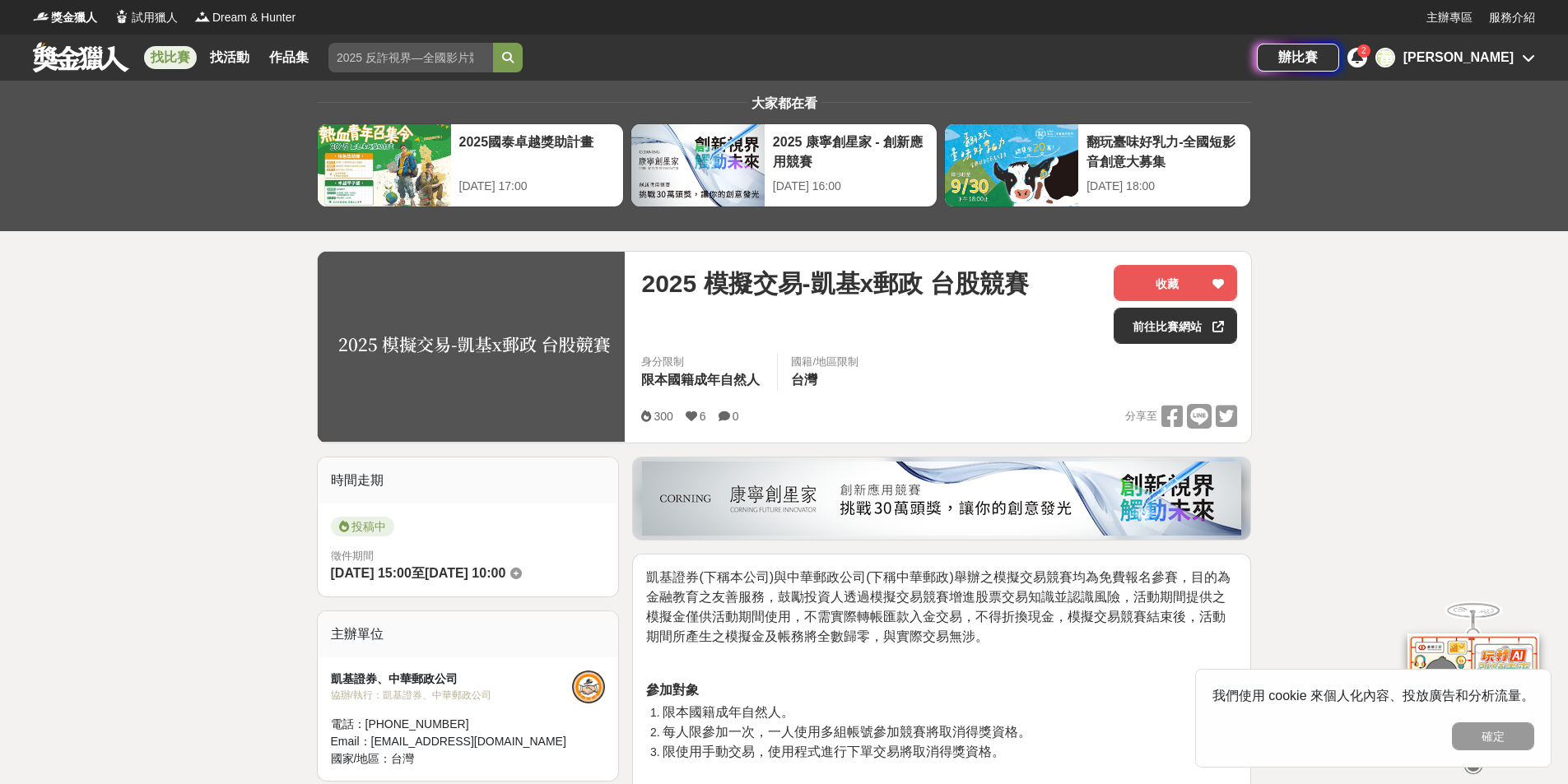
click at [993, 605] on span "凱基證券(下稱本公司)與中華郵政公司(下稱中華郵政)舉辦之模擬交易競賽均為免費報名參賽，目的為金融教育之友善服務，鼓勵投資人透過模擬交易競賽增進股票交易知識並…" at bounding box center [938, 607] width 584 height 73
click at [1371, 54] on div "2" at bounding box center [1364, 51] width 13 height 13
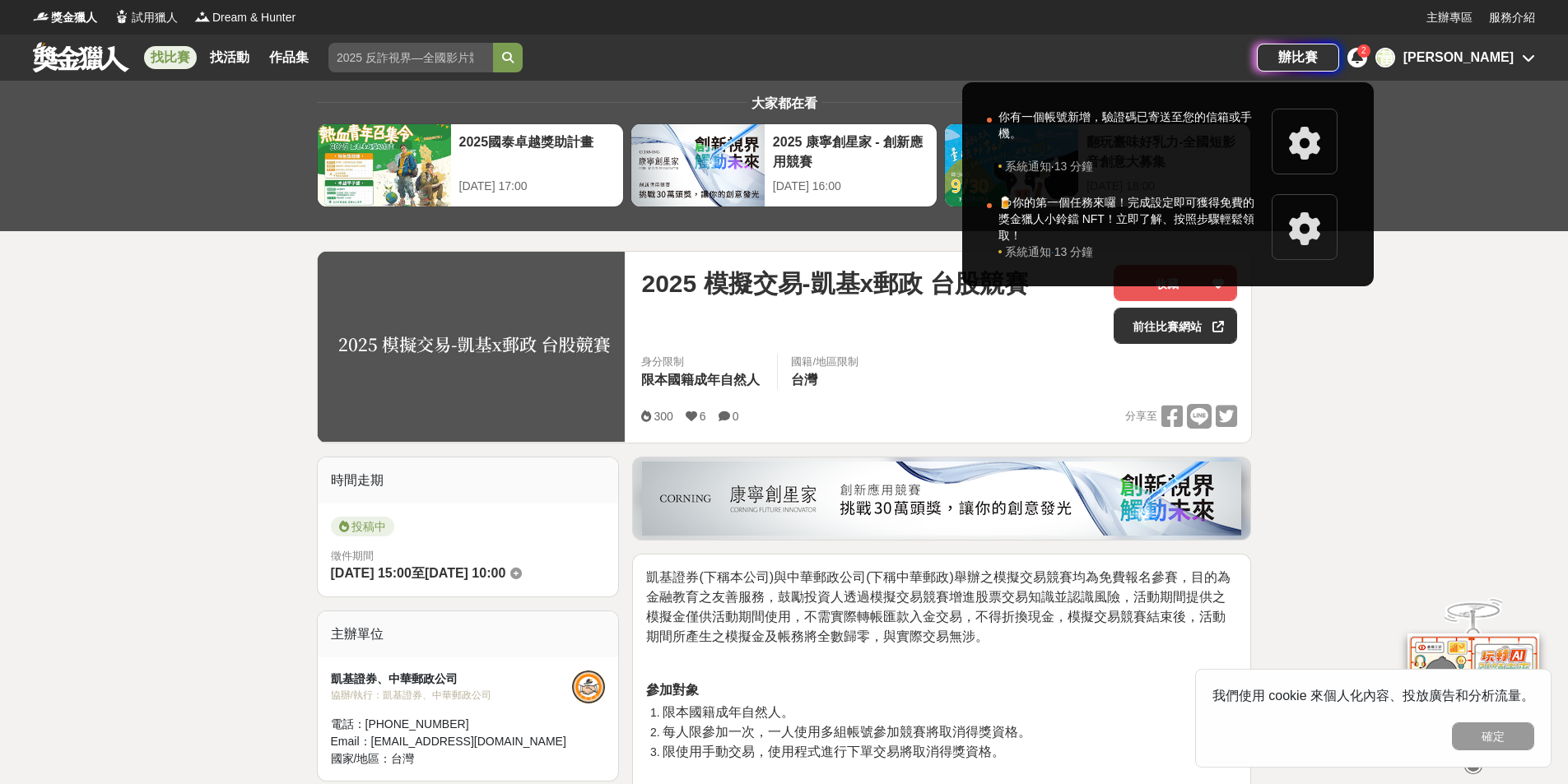
click at [1480, 55] on div at bounding box center [784, 392] width 1568 height 784
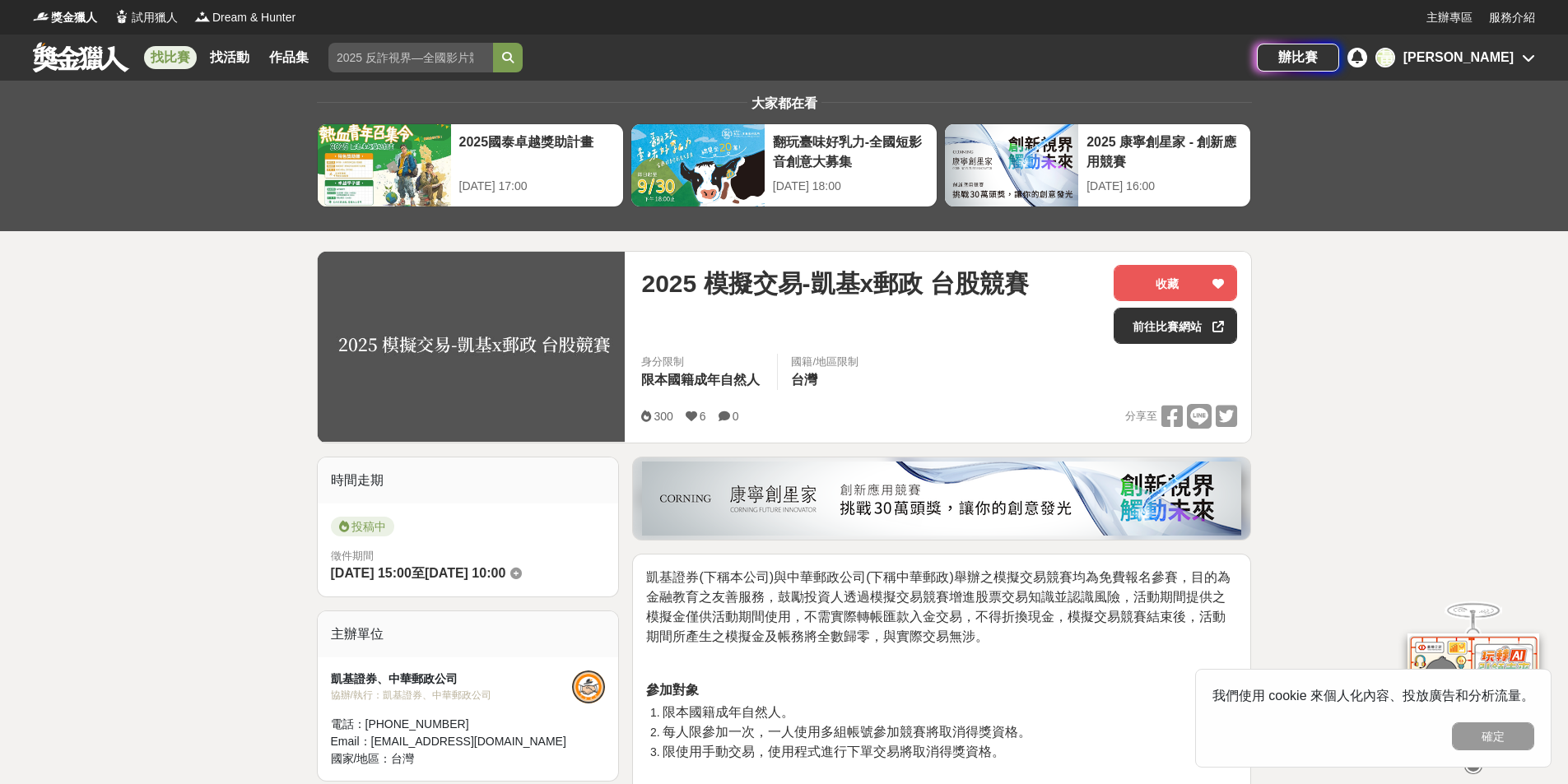
click at [1480, 55] on div "[PERSON_NAME]" at bounding box center [1458, 58] width 111 height 20
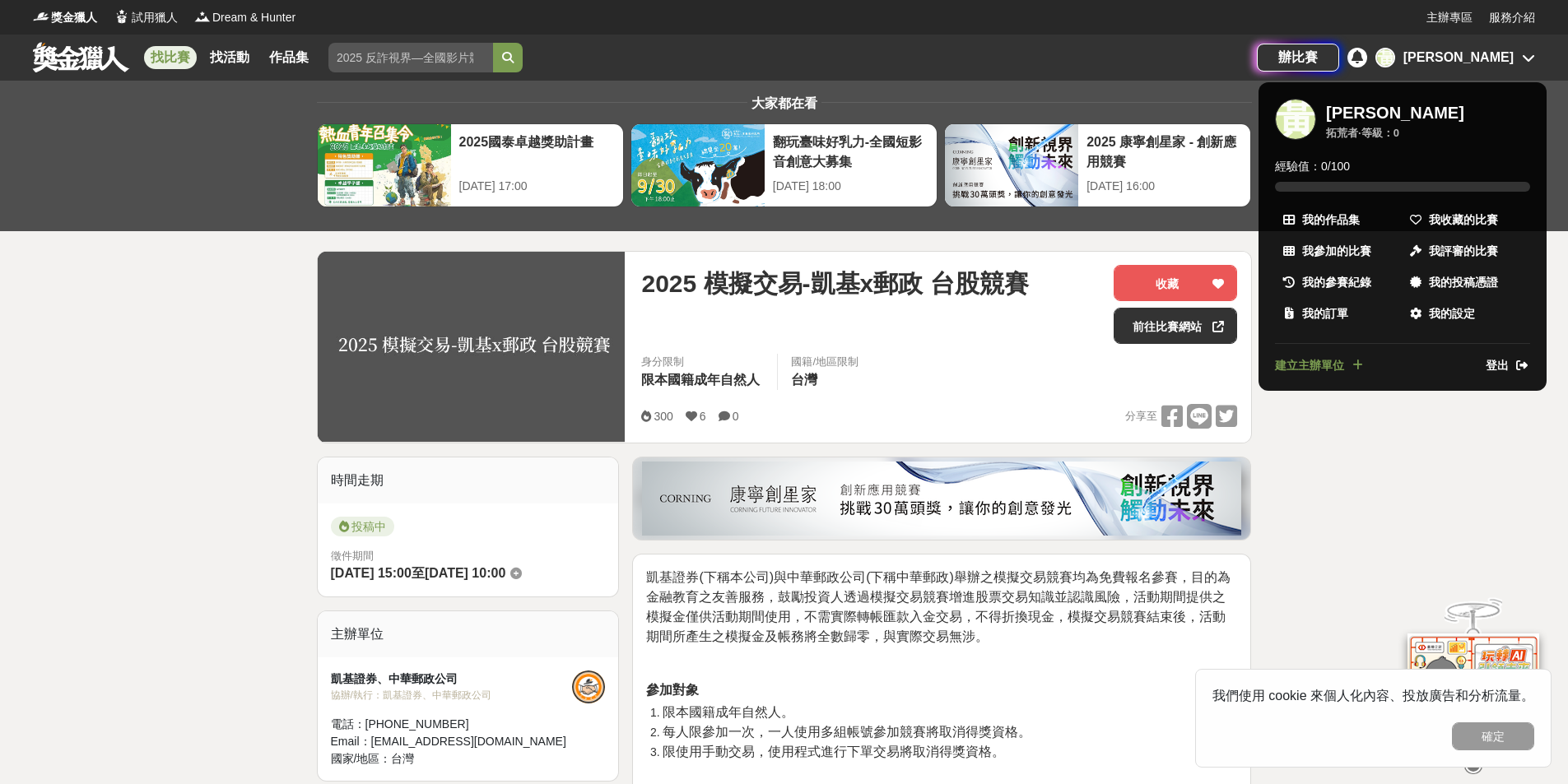
click at [1355, 501] on div at bounding box center [784, 392] width 1568 height 784
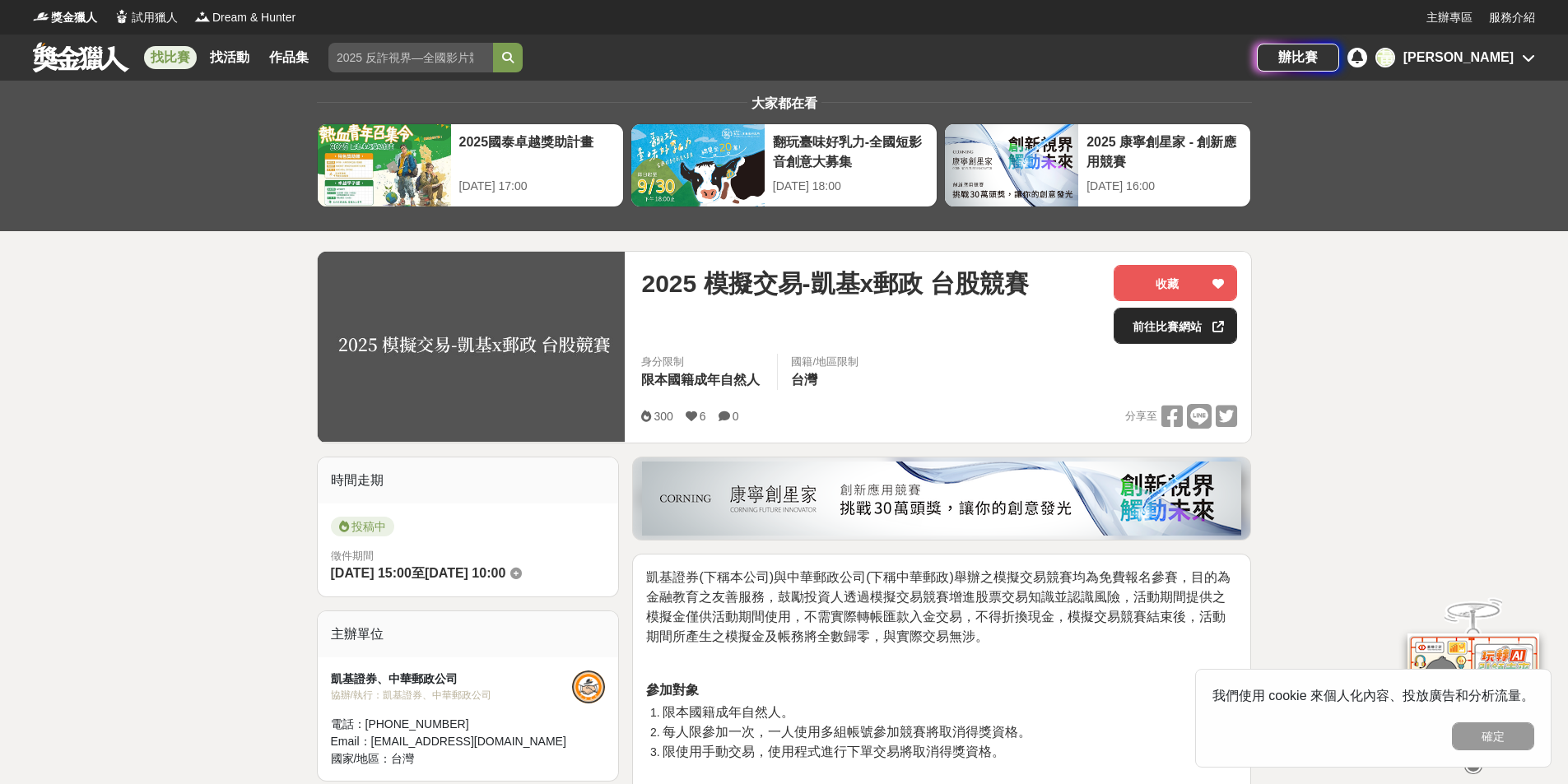
click at [1208, 334] on link "前往比賽網站" at bounding box center [1175, 327] width 123 height 37
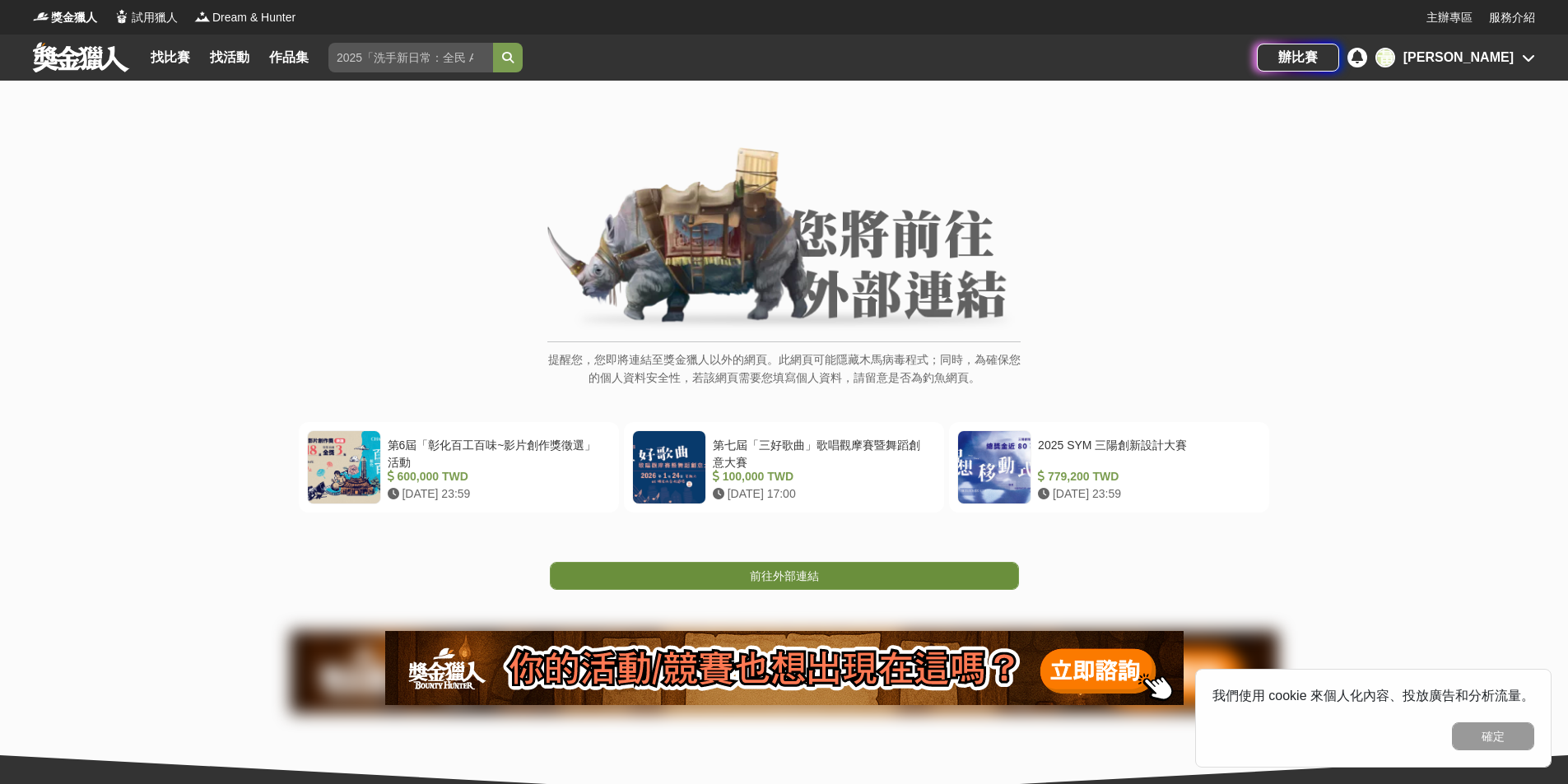
click at [761, 581] on span "前往外部連結" at bounding box center [784, 576] width 69 height 13
